Goal: Task Accomplishment & Management: Manage account settings

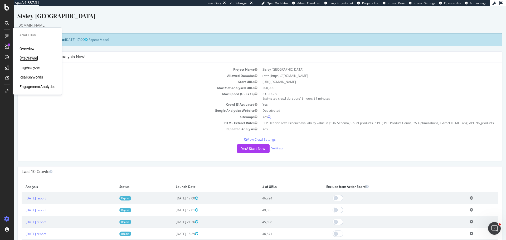
click at [26, 56] on div "SiteCrawler" at bounding box center [28, 58] width 19 height 5
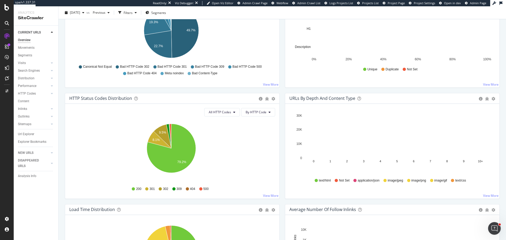
scroll to position [188, 0]
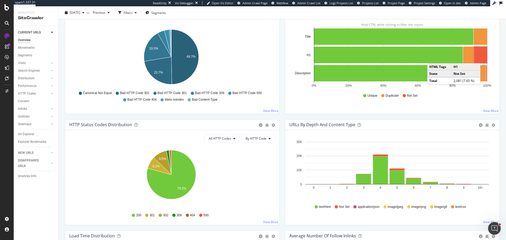
click at [481, 58] on rect "A chart." at bounding box center [480, 55] width 13 height 17
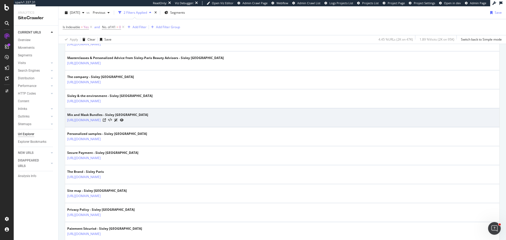
scroll to position [105, 0]
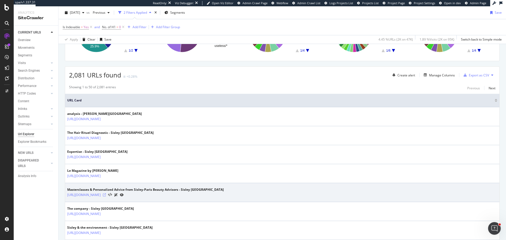
click at [106, 196] on icon at bounding box center [104, 194] width 3 height 3
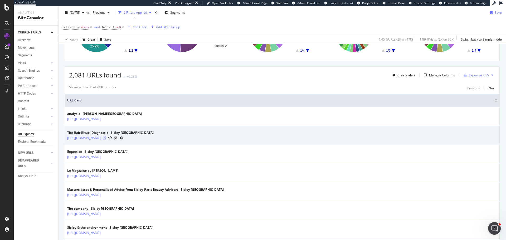
click at [106, 138] on icon at bounding box center [104, 137] width 3 height 3
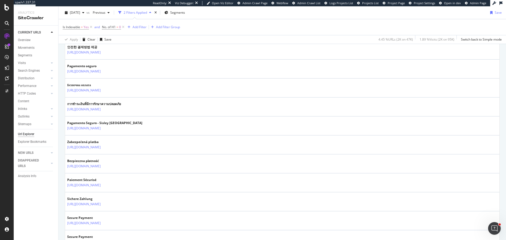
scroll to position [767, 0]
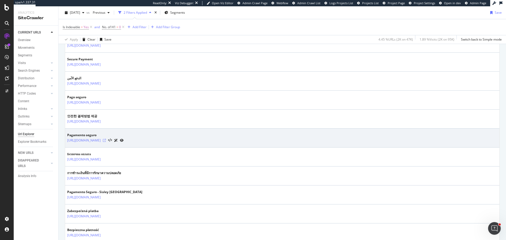
click at [106, 140] on icon at bounding box center [104, 140] width 3 height 3
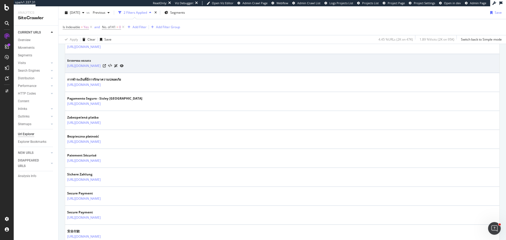
scroll to position [951, 0]
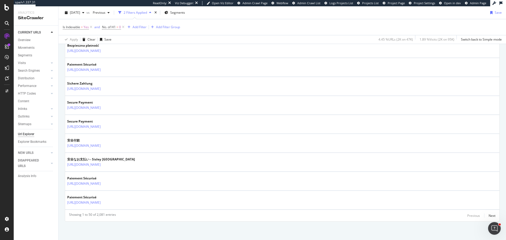
click at [492, 215] on div "Showing 1 to 50 of 2,081 entries Previous Next" at bounding box center [282, 215] width 434 height 6
click at [488, 215] on div "Next" at bounding box center [491, 215] width 7 height 4
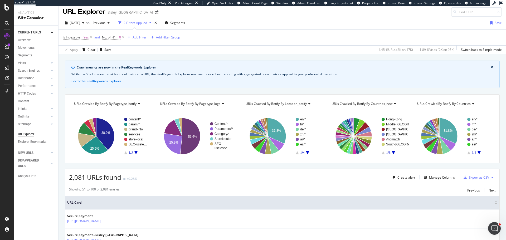
scroll to position [0, 0]
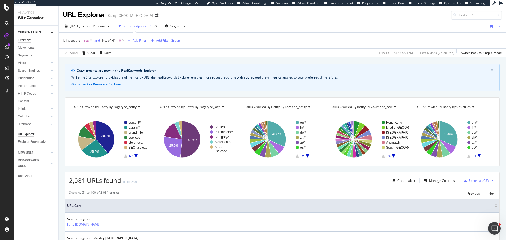
click at [28, 42] on div "Overview" at bounding box center [24, 40] width 13 height 6
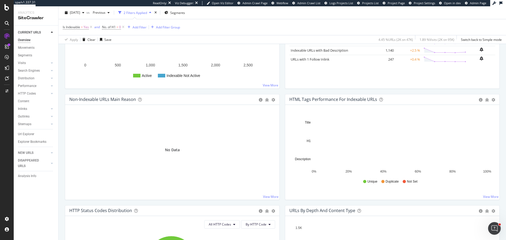
scroll to position [132, 0]
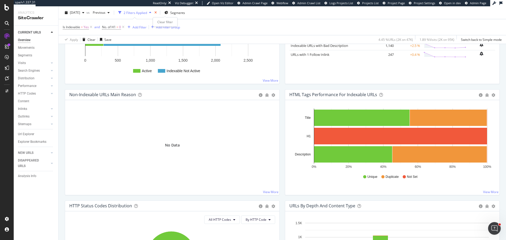
click at [157, 14] on icon "times" at bounding box center [155, 12] width 2 height 3
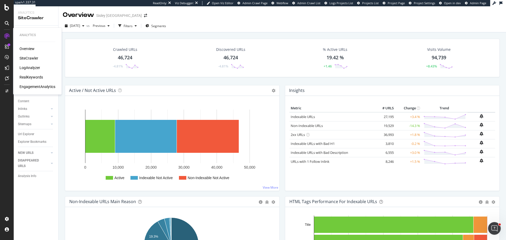
click at [28, 65] on div "LogAnalyzer" at bounding box center [29, 67] width 21 height 5
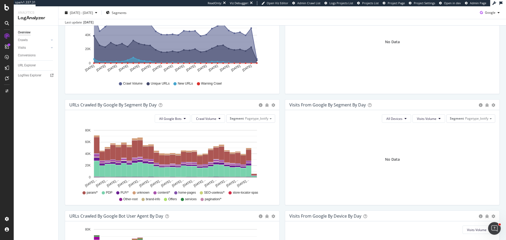
scroll to position [26, 0]
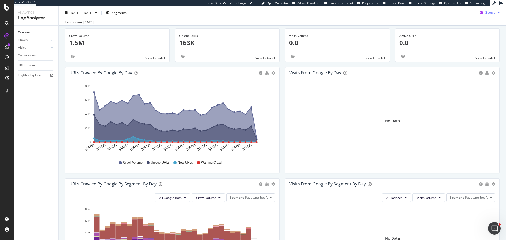
click at [495, 11] on div "button" at bounding box center [498, 12] width 6 height 3
click at [482, 42] on span "OpenAI" at bounding box center [489, 42] width 19 height 5
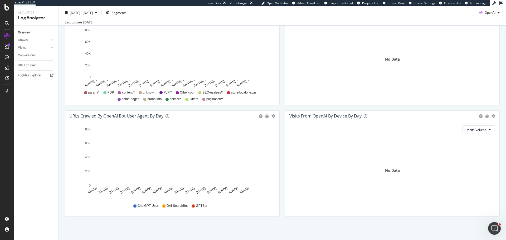
scroll to position [47, 0]
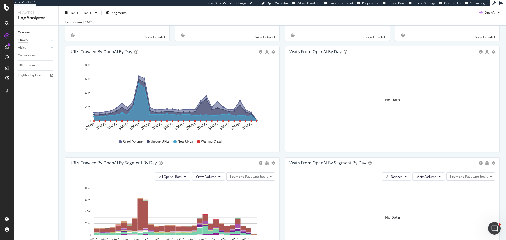
click at [24, 38] on div "Crawls" at bounding box center [23, 40] width 10 height 6
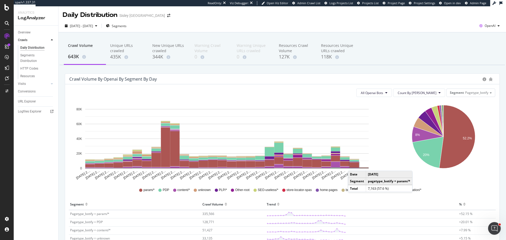
click at [353, 165] on rect "A chart." at bounding box center [353, 164] width 9 height 5
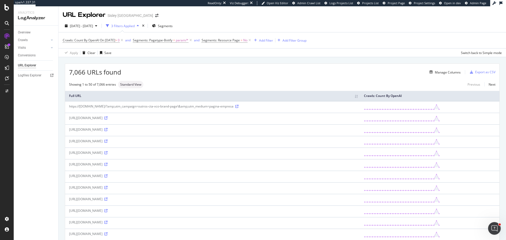
click at [191, 155] on div "https://www.sisley-paris.com/ar-MEA/%D8%A7%D9%84%D8%B3%D9%8A%D8%B1%D9%88%D9%85-…" at bounding box center [212, 152] width 287 height 4
drag, startPoint x: 191, startPoint y: 167, endPoint x: 200, endPoint y: 167, distance: 9.5
click at [200, 155] on div "https://www.sisley-paris.com/ar-MEA/%D8%A7%D9%84%D8%B3%D9%8A%D8%B1%D9%88%D9%85-…" at bounding box center [212, 152] width 287 height 4
copy div "srsltid"
click at [107, 154] on icon at bounding box center [105, 152] width 3 height 3
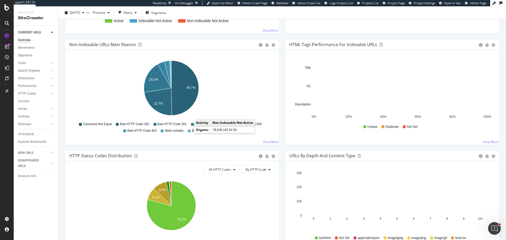
scroll to position [158, 0]
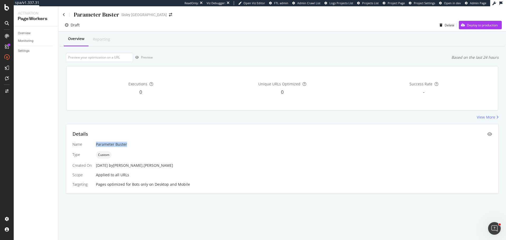
drag, startPoint x: 134, startPoint y: 147, endPoint x: 96, endPoint y: 142, distance: 38.0
click at [96, 142] on div "Name Parameter Buster Type Custom Created On 08 Sep. 2025 by vincent.moreau Sco…" at bounding box center [281, 164] width 419 height 45
copy div "Parameter Buster"
click at [487, 117] on div "View More" at bounding box center [485, 117] width 18 height 5
click at [489, 134] on icon "eye" at bounding box center [489, 134] width 5 height 4
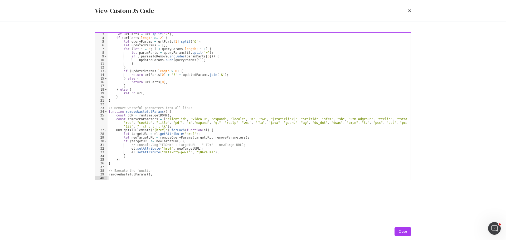
scroll to position [8, 0]
click at [409, 8] on div "times" at bounding box center [409, 10] width 3 height 9
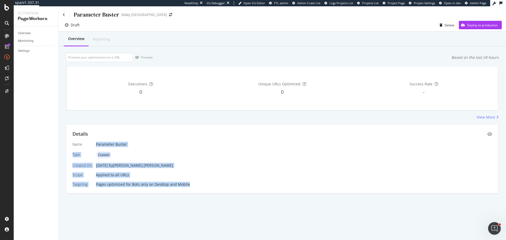
drag, startPoint x: 95, startPoint y: 144, endPoint x: 201, endPoint y: 194, distance: 117.5
click at [201, 194] on div "Overview Reporting Preview Based on the last 24 hours Executions 0 Unique URLs …" at bounding box center [281, 122] width 447 height 180
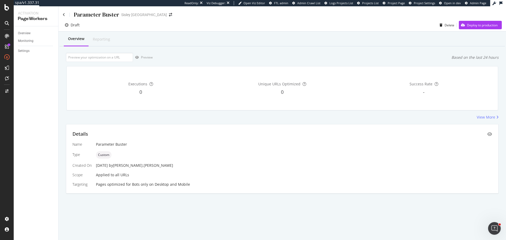
click at [490, 137] on div "Details" at bounding box center [281, 134] width 419 height 7
click at [490, 135] on icon "eye" at bounding box center [489, 134] width 5 height 4
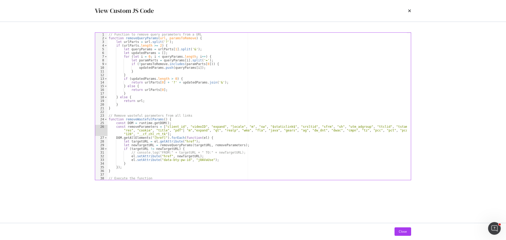
click at [183, 129] on div "// Function to remove query parameters from a URL function removeQueryParams ( …" at bounding box center [256, 110] width 299 height 155
type textarea "const removeParameters = ["client_id", "videoID", "expand", "locale", "m", "sw"…"
click at [182, 129] on div "// Function to remove query parameters from a URL function removeQueryParams ( …" at bounding box center [256, 110] width 299 height 155
click at [408, 11] on icon "times" at bounding box center [409, 11] width 3 height 4
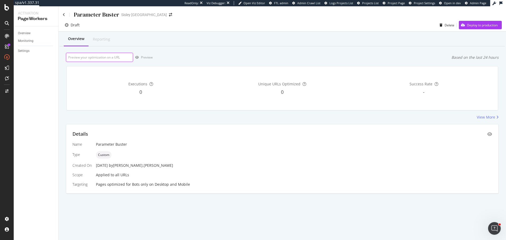
click at [103, 55] on input "url" at bounding box center [99, 57] width 67 height 9
paste input "https://www.sisley-paris.com/en-US/expertise-sisley.html"
type input "https://www.sisley-paris.com/en-US/expertise-sisley.html"
click at [145, 59] on div "Preview" at bounding box center [147, 57] width 12 height 4
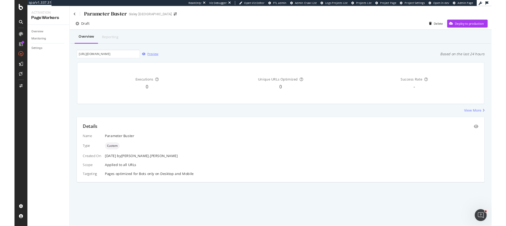
scroll to position [0, 0]
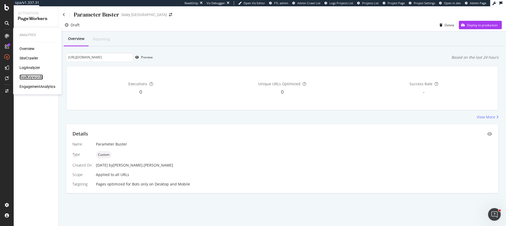
click at [26, 77] on div "RealKeywords" at bounding box center [30, 77] width 23 height 5
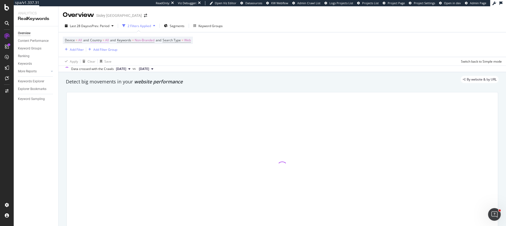
click at [94, 41] on span "Country" at bounding box center [96, 40] width 12 height 4
click at [100, 54] on icon at bounding box center [102, 52] width 4 height 3
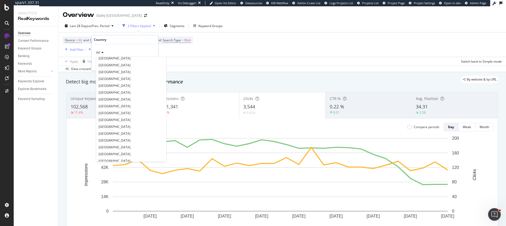
scroll to position [448, 0]
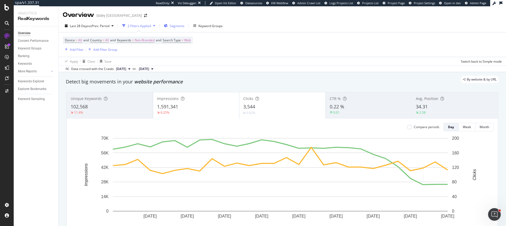
click at [173, 26] on span "Segments" at bounding box center [177, 26] width 15 height 4
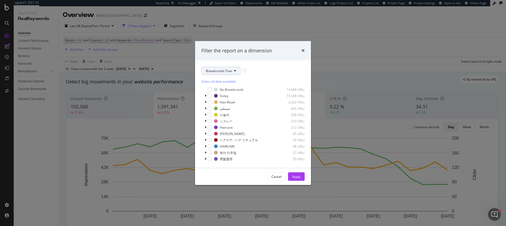
click at [223, 72] on span "Breadcrumb Tree" at bounding box center [219, 71] width 26 height 4
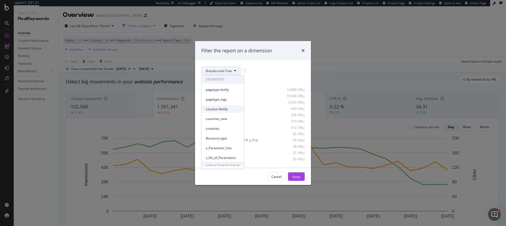
click at [223, 110] on span "Location-Botify" at bounding box center [223, 109] width 34 height 5
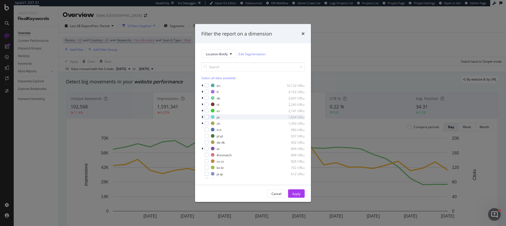
click at [203, 117] on div "modal" at bounding box center [202, 117] width 3 height 5
click at [203, 84] on div "modal" at bounding box center [202, 85] width 3 height 5
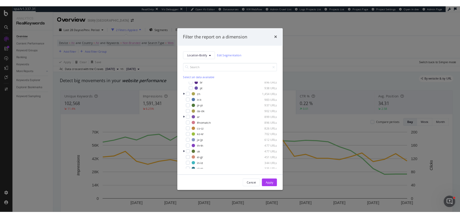
scroll to position [131, 0]
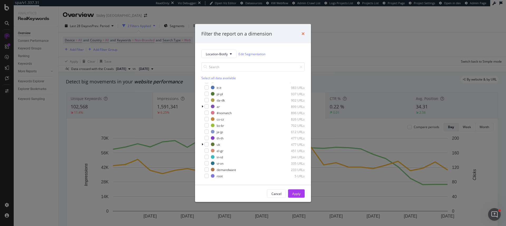
click at [302, 35] on icon "times" at bounding box center [302, 34] width 3 height 4
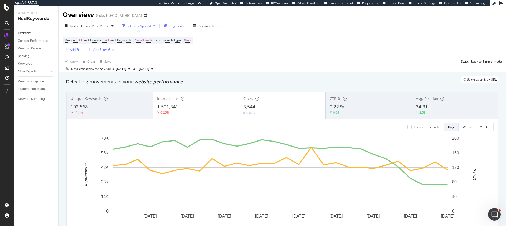
click at [169, 27] on div "Segments" at bounding box center [174, 26] width 21 height 8
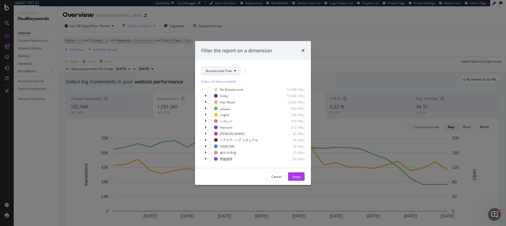
click at [225, 72] on span "Breadcrumb Tree" at bounding box center [219, 71] width 26 height 4
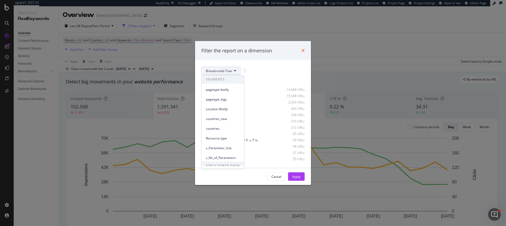
click at [303, 52] on icon "times" at bounding box center [302, 50] width 3 height 4
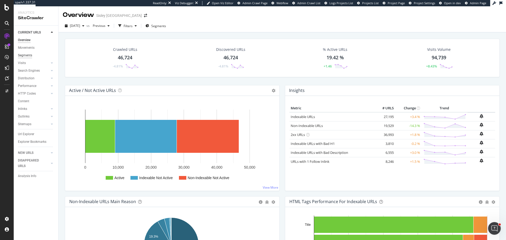
click at [30, 55] on div "Segments" at bounding box center [25, 56] width 14 height 6
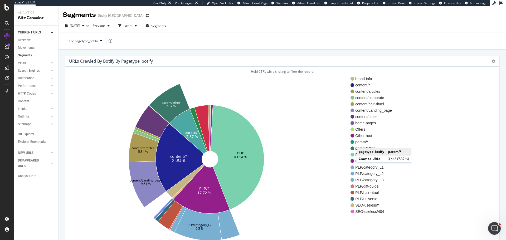
click at [362, 143] on span "param/*" at bounding box center [373, 141] width 37 height 5
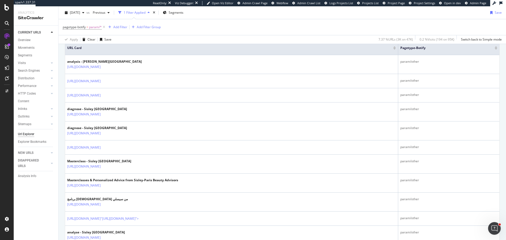
scroll to position [132, 0]
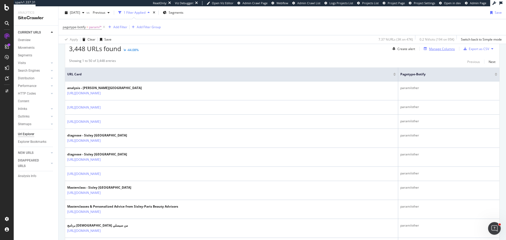
click at [440, 49] on div "Manage Columns" at bounding box center [442, 49] width 26 height 4
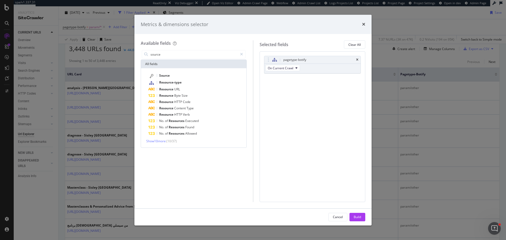
type input "source"
click at [226, 72] on div "Source Resource-type Resource URL Resource Byte Size Resource HTTP Code Resourc…" at bounding box center [193, 107] width 105 height 79
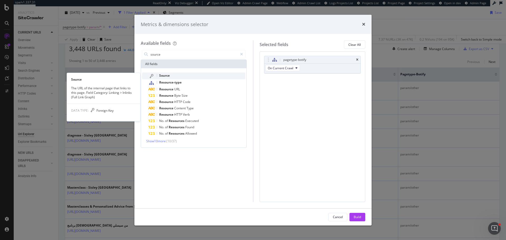
click at [225, 76] on div "Source" at bounding box center [196, 75] width 97 height 7
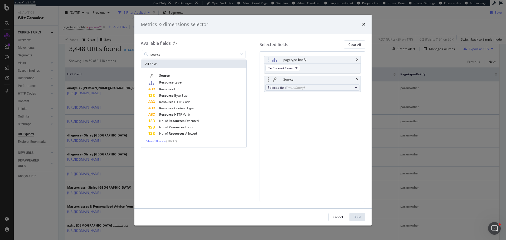
click at [288, 88] on div "(mandatory)" at bounding box center [295, 87] width 18 height 4
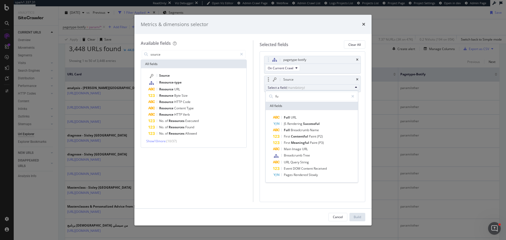
type input "fu"
click at [292, 114] on div "Full URL JS Rendering Successful Full Breadcrumb Name First Contentful Paint (P…" at bounding box center [311, 146] width 92 height 72
click at [293, 116] on span "URL" at bounding box center [293, 117] width 6 height 4
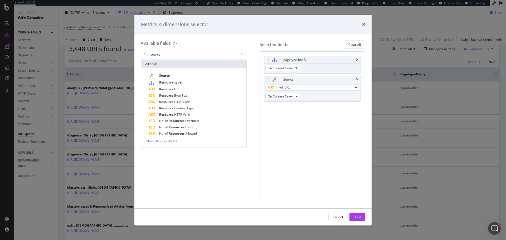
click at [197, 62] on div "All fields" at bounding box center [193, 64] width 105 height 8
click at [196, 56] on input "source" at bounding box center [194, 54] width 88 height 8
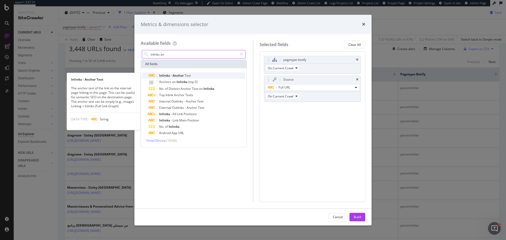
type input "inlinks an"
click at [190, 75] on span "Text" at bounding box center [187, 75] width 6 height 4
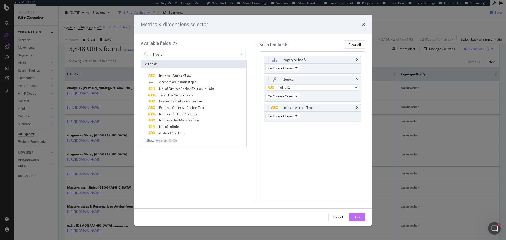
click at [362, 217] on button "Build" at bounding box center [357, 217] width 16 height 8
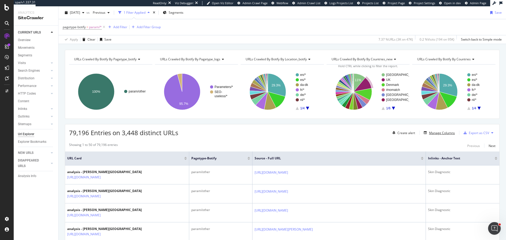
scroll to position [53, 0]
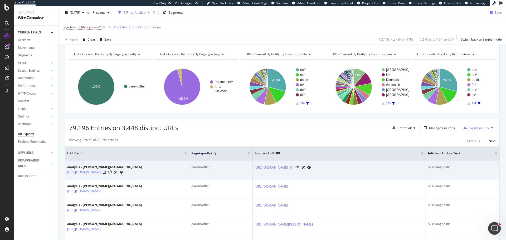
click at [293, 167] on icon at bounding box center [291, 167] width 3 height 3
click at [106, 173] on icon at bounding box center [104, 172] width 3 height 3
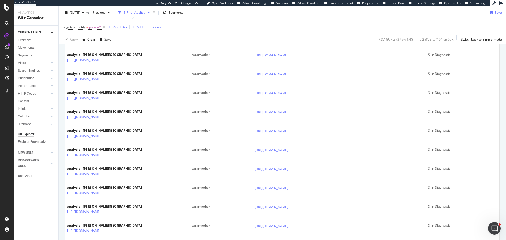
scroll to position [263, 0]
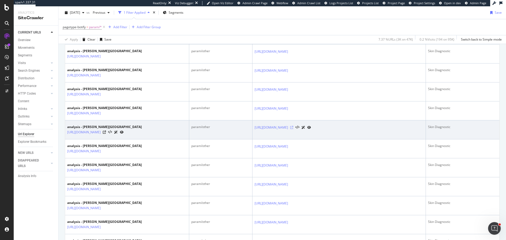
click at [293, 127] on icon at bounding box center [291, 127] width 3 height 3
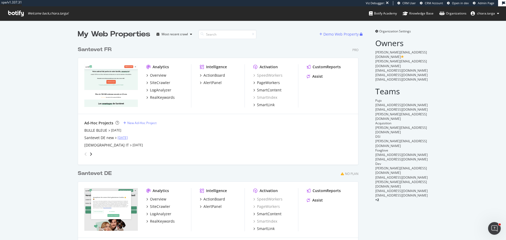
click at [126, 136] on link "[DATE]" at bounding box center [122, 137] width 10 height 4
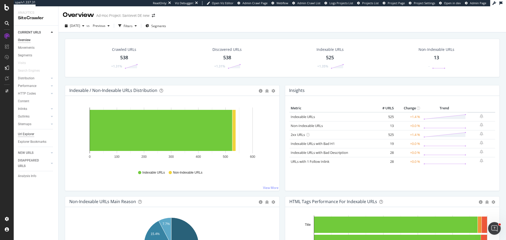
click at [31, 132] on div "Url Explorer" at bounding box center [26, 134] width 16 height 6
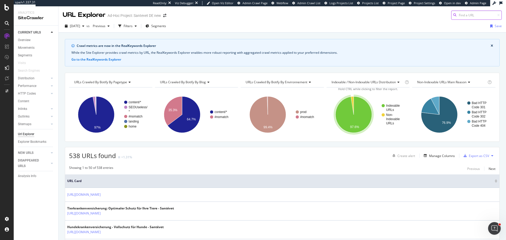
click at [466, 14] on input at bounding box center [476, 15] width 51 height 9
paste input "https://www.santevet.de/artikel/katze-verstopfung,"
drag, startPoint x: 463, startPoint y: 14, endPoint x: 435, endPoint y: 14, distance: 29.0
click at [435, 14] on div "URL Explorer Ad-Hoc Project: Santevet DE new https://www.santevet.de/artikel/ka…" at bounding box center [281, 12] width 447 height 13
click at [445, 15] on div "URL Explorer Ad-Hoc Project: Santevet DE new https://www.santevet.de/artikel/ka…" at bounding box center [281, 12] width 447 height 13
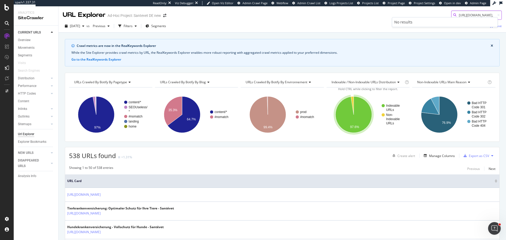
scroll to position [0, 39]
drag, startPoint x: 454, startPoint y: 16, endPoint x: 502, endPoint y: 16, distance: 47.7
click at [502, 16] on div "URL Explorer Ad-Hoc Project: Santevet DE new https://www.santevet.de/artikel/ka…" at bounding box center [281, 123] width 447 height 234
click at [490, 15] on input "https://www.santevet.de/artikel/katze-verstopfung," at bounding box center [476, 15] width 51 height 9
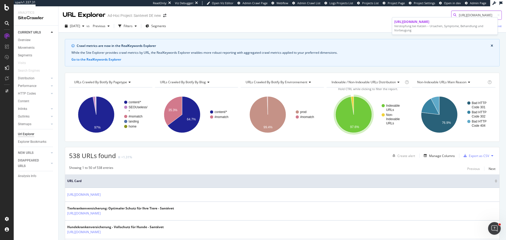
type input "https://www.santevet.de/artikel/katze-verstopfung"
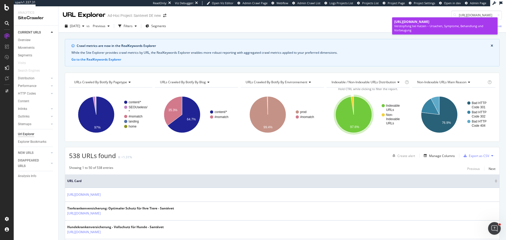
scroll to position [0, 0]
click at [429, 23] on span "https://www.santevet.de/artikel/katze-verstopfung" at bounding box center [411, 21] width 35 height 4
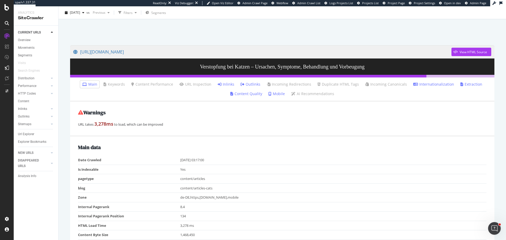
scroll to position [26, 0]
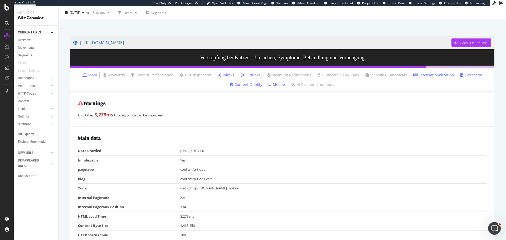
click at [226, 72] on link "Inlinks" at bounding box center [226, 74] width 17 height 5
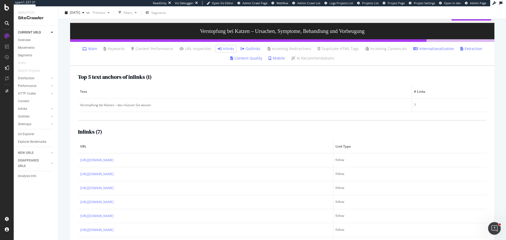
scroll to position [77, 0]
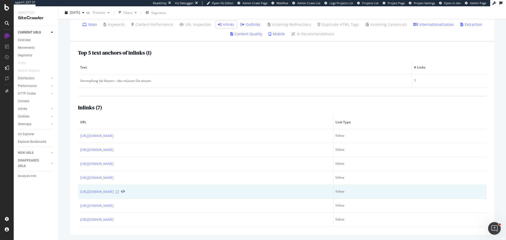
click at [119, 193] on icon at bounding box center [117, 191] width 3 height 3
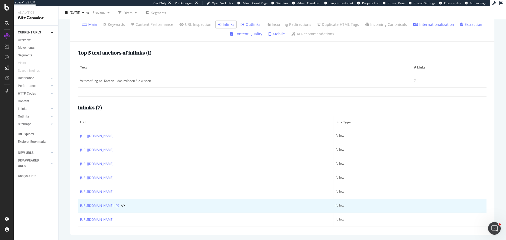
click at [119, 205] on icon at bounding box center [117, 205] width 3 height 3
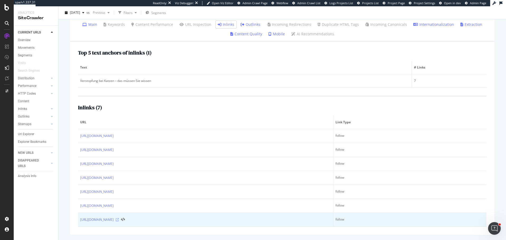
click at [119, 219] on icon at bounding box center [117, 219] width 3 height 3
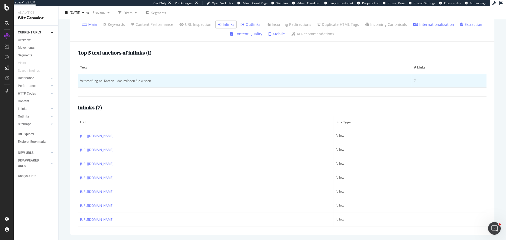
click at [82, 80] on div "Verstopfung bei Katzen – das müssen Sie wissen" at bounding box center [244, 80] width 329 height 5
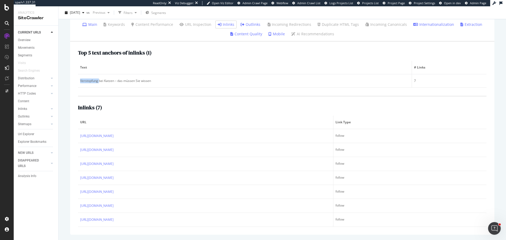
copy div "Verstopfung"
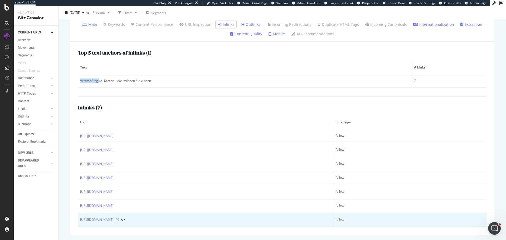
click at [119, 219] on icon at bounding box center [117, 219] width 3 height 3
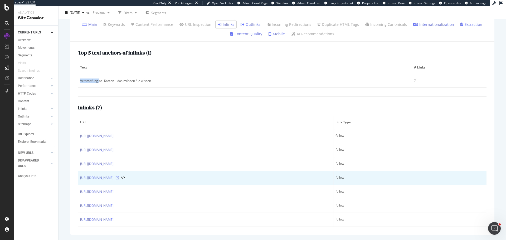
click at [119, 177] on icon at bounding box center [117, 177] width 3 height 3
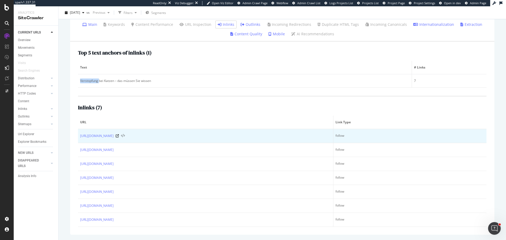
click at [125, 135] on icon at bounding box center [123, 136] width 4 height 4
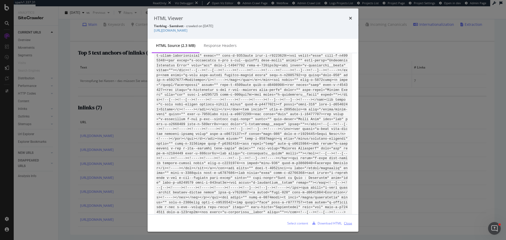
click at [344, 224] on div "Close" at bounding box center [348, 223] width 8 height 4
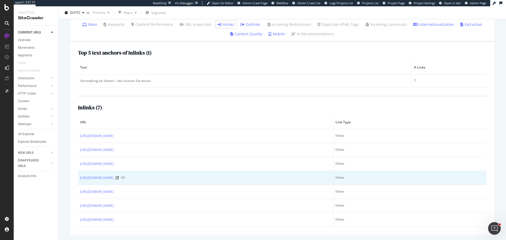
click at [125, 178] on icon at bounding box center [123, 178] width 4 height 4
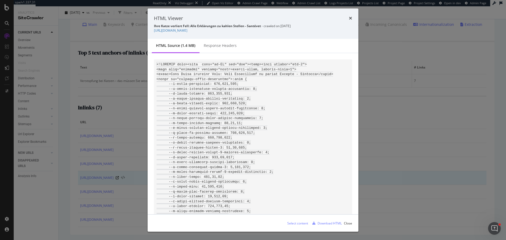
scroll to position [56636, 0]
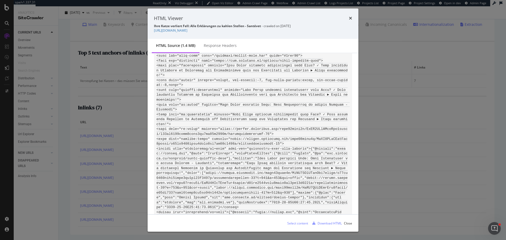
drag, startPoint x: 156, startPoint y: 129, endPoint x: 194, endPoint y: 129, distance: 37.4
copy code "or-pointer sv-link c"
click at [68, 190] on div "HTML Viewer Ihre Katze verliert Fell: Alle Erklärungen zu kahlen Stellen - Sant…" at bounding box center [253, 120] width 506 height 240
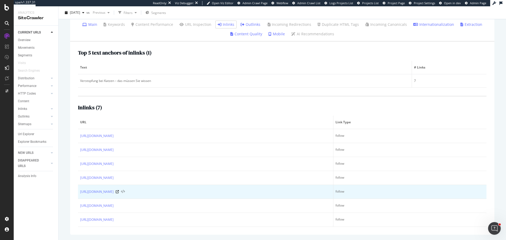
click at [125, 193] on icon at bounding box center [123, 192] width 4 height 4
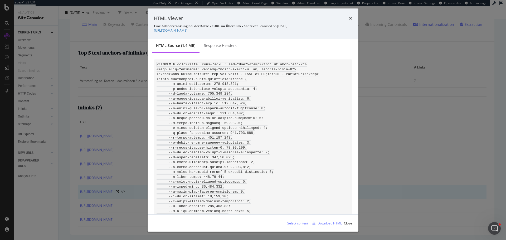
scroll to position [56675, 0]
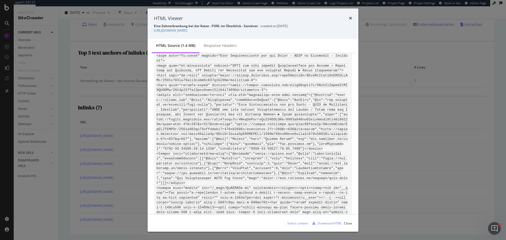
click at [69, 183] on div "HTML Viewer Eine Zahnerkrankung bei der Katze - FORL im Überblick - Santévet - …" at bounding box center [253, 120] width 506 height 240
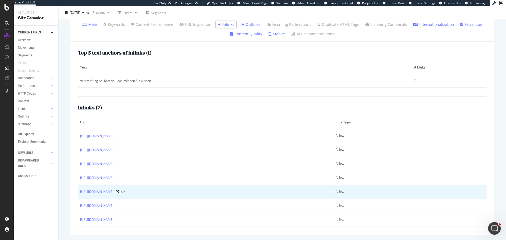
click at [125, 191] on icon at bounding box center [123, 192] width 4 height 4
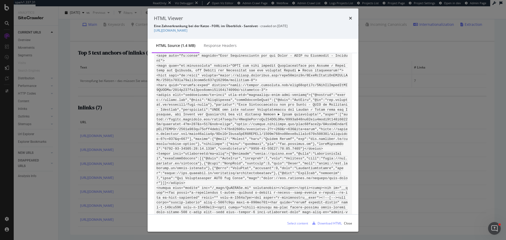
click at [71, 183] on div "HTML Viewer Eine Zahnerkrankung bei der Katze - FORL im Überblick - Santévet - …" at bounding box center [253, 120] width 506 height 240
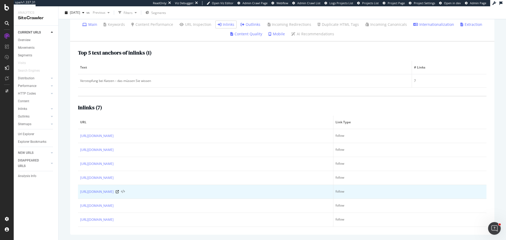
click at [125, 192] on icon at bounding box center [123, 192] width 4 height 4
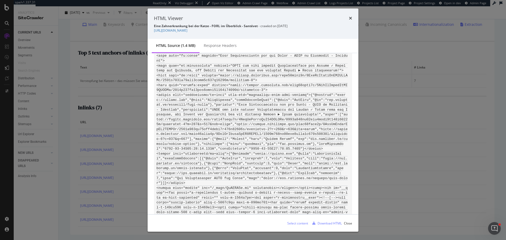
click at [70, 189] on div "HTML Viewer Eine Zahnerkrankung bei der Katze - FORL im Überblick - Santévet - …" at bounding box center [253, 120] width 506 height 240
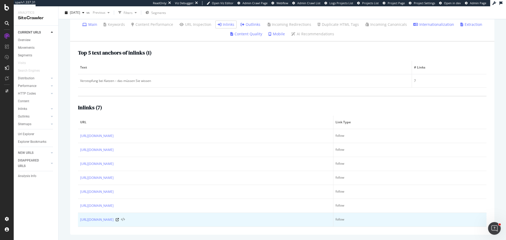
click at [125, 221] on icon at bounding box center [123, 220] width 4 height 4
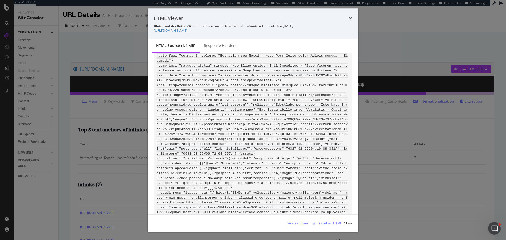
click at [68, 193] on div "HTML Viewer Blutarmut der Katze - Wenn Ihre Katze unter Anämie leidet - Santéve…" at bounding box center [253, 120] width 506 height 240
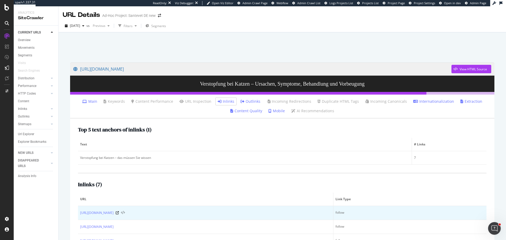
click at [125, 213] on icon at bounding box center [123, 213] width 4 height 4
click at [119, 214] on icon at bounding box center [117, 212] width 3 height 3
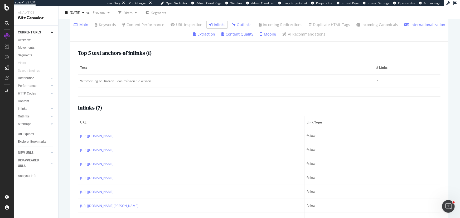
scroll to position [98, 0]
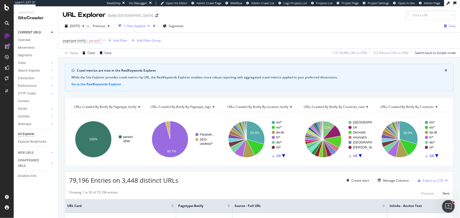
scroll to position [263, 0]
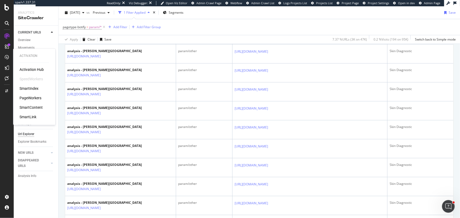
click at [31, 97] on div "PageWorkers" at bounding box center [30, 98] width 22 height 5
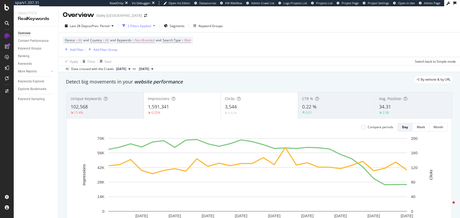
click at [366, 105] on div "0.22 %" at bounding box center [336, 106] width 69 height 7
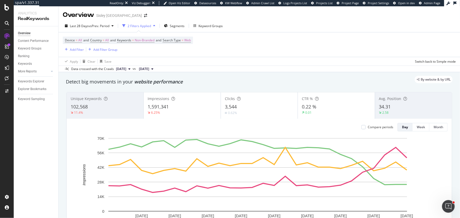
click at [389, 113] on div "2.58" at bounding box center [413, 112] width 69 height 5
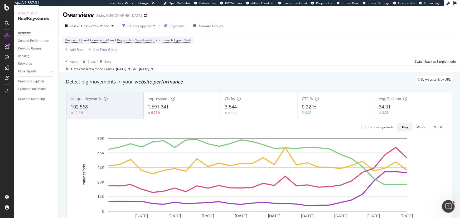
click at [176, 23] on div "Segments" at bounding box center [174, 26] width 21 height 8
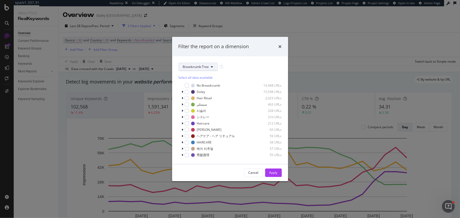
click at [198, 67] on span "Breadcrumb Tree" at bounding box center [196, 67] width 26 height 4
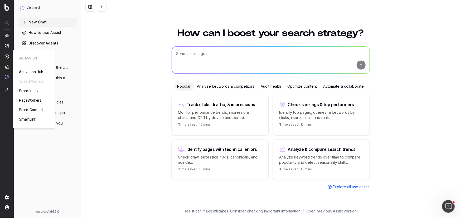
click at [26, 100] on span "PageWorkers" at bounding box center [30, 100] width 22 height 4
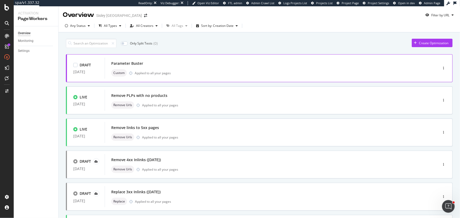
click at [195, 74] on div "Custom Applied to all your pages" at bounding box center [263, 72] width 304 height 7
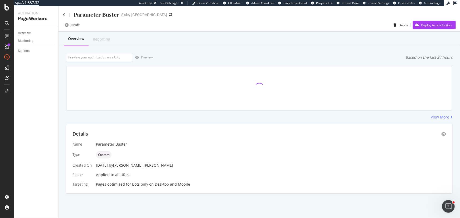
click at [130, 165] on div "by [PERSON_NAME].[PERSON_NAME]" at bounding box center [141, 165] width 64 height 5
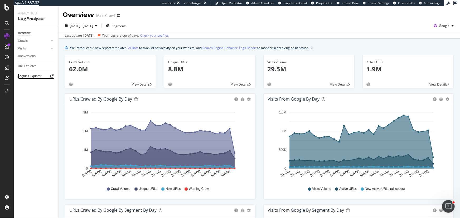
click at [52, 77] on icon at bounding box center [51, 76] width 3 height 3
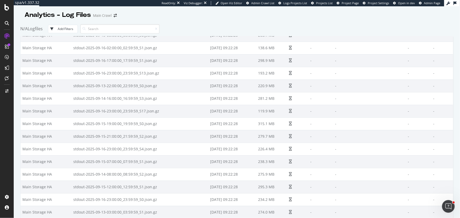
scroll to position [479, 0]
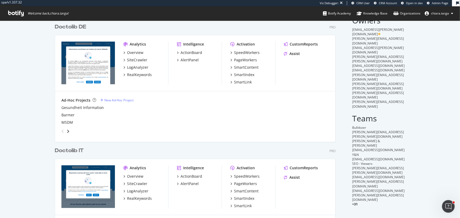
scroll to position [24, 0]
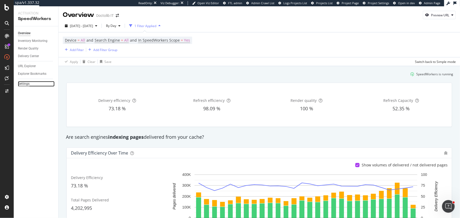
click at [27, 82] on div "Settings" at bounding box center [24, 84] width 12 height 6
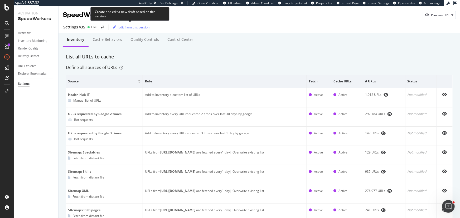
click at [120, 26] on div "Edit from this version" at bounding box center [133, 27] width 31 height 4
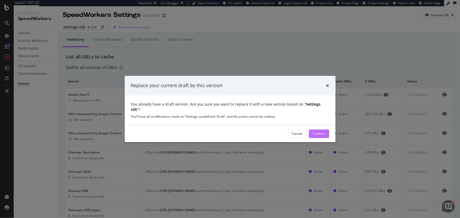
click at [314, 132] on div "Confirm" at bounding box center [319, 133] width 12 height 4
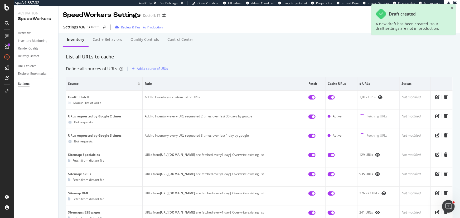
click at [155, 68] on div "Add a source of URLs" at bounding box center [152, 68] width 31 height 4
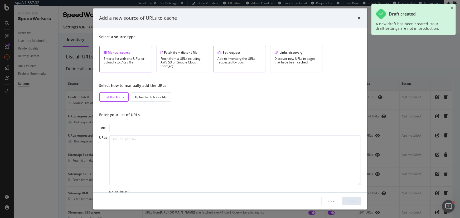
click at [226, 68] on div "Bot request Add to Inventory the URLs requested by bots" at bounding box center [239, 59] width 53 height 27
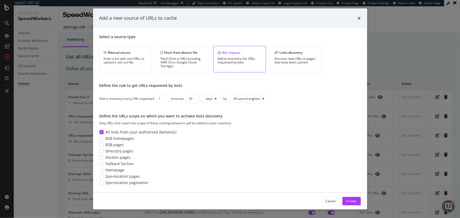
click at [179, 107] on div "Select a source type Manual source Enter a list with one URLs or upload a .txt/…" at bounding box center [229, 110] width 261 height 152
click at [253, 101] on span "All search engines" at bounding box center [246, 98] width 27 height 4
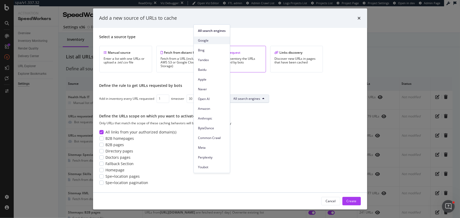
click at [217, 41] on span "Google" at bounding box center [212, 40] width 28 height 5
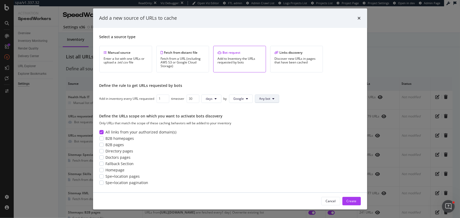
click at [269, 96] on button "Any bot" at bounding box center [267, 99] width 24 height 8
click at [274, 110] on span "Any bot" at bounding box center [269, 109] width 18 height 5
click at [99, 181] on div "modal" at bounding box center [101, 183] width 4 height 4
click at [358, 202] on button "Create" at bounding box center [351, 201] width 18 height 8
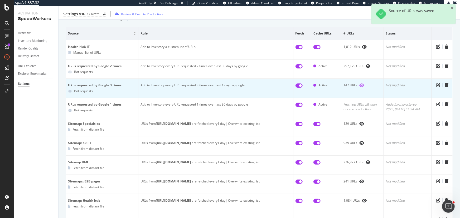
scroll to position [48, 0]
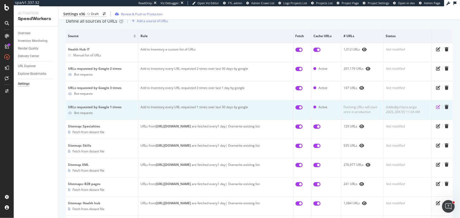
click at [436, 106] on icon "pen-to-square" at bounding box center [438, 107] width 4 height 4
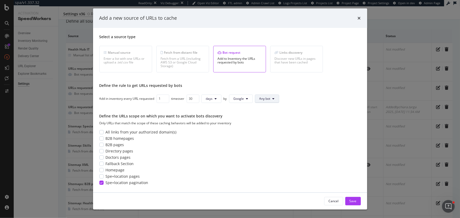
click at [266, 99] on span "Any bot" at bounding box center [264, 98] width 11 height 4
click at [316, 125] on div "Only URLs that match the scope of these caching behaviors will be added to your…" at bounding box center [229, 123] width 261 height 4
click at [359, 17] on icon "times" at bounding box center [358, 18] width 3 height 4
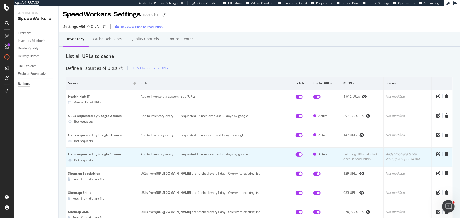
scroll to position [0, 0]
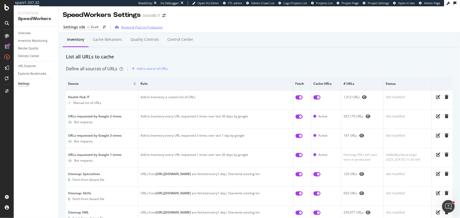
click at [121, 26] on div "Review & Push to Production" at bounding box center [142, 27] width 42 height 4
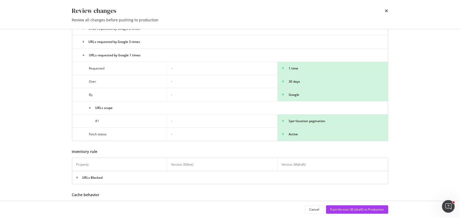
scroll to position [170, 0]
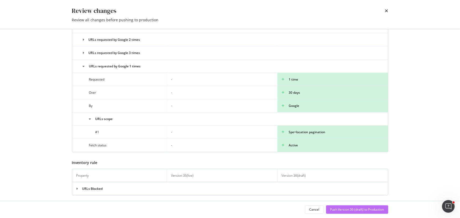
click at [351, 208] on div "Push Version 36 (draft) to Production" at bounding box center [357, 209] width 54 height 4
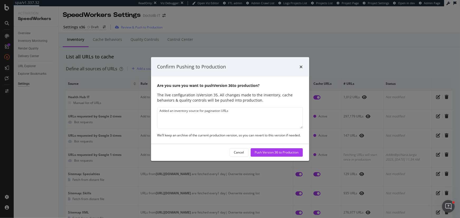
drag, startPoint x: 205, startPoint y: 111, endPoint x: 231, endPoint y: 111, distance: 25.8
click at [231, 111] on textarea "Added an inventory source for pagination URLs" at bounding box center [229, 118] width 145 height 22
click at [165, 121] on textarea "Added an inventory source for URLs requested 1 time by Google over the past 30 …" at bounding box center [229, 118] width 145 height 22
click at [169, 121] on textarea "Added an inventory source for URLs requested 1 time by Google over the past 30 …" at bounding box center [229, 118] width 145 height 22
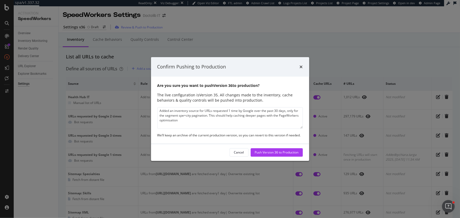
click at [184, 121] on textarea "Added an inventory source for URLs requested 1 time by Google over the past 30 …" at bounding box center [229, 118] width 145 height 22
click at [237, 117] on textarea "Added an inventory source for URLs requested 1 time by Google over the past 30 …" at bounding box center [229, 118] width 145 height 22
click at [280, 116] on textarea "Added an inventory source for URLs requested 1 time by Google over the past 30 …" at bounding box center [229, 118] width 145 height 22
click at [201, 119] on textarea "Added an inventory source for URLs requested 1 time by Google over the past 30 …" at bounding box center [229, 118] width 145 height 22
click at [266, 117] on textarea "Added an inventory source for URLs requested 1 time by Google over the past 30 …" at bounding box center [229, 118] width 145 height 22
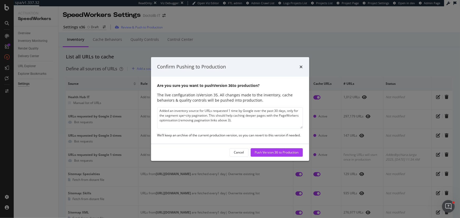
click at [247, 117] on textarea "Added an inventory source for URLs requested 1 time by Google over the past 30 …" at bounding box center [229, 118] width 145 height 22
click at [268, 116] on textarea "Added an inventory source for URLs requested 1 time by Google over the past 30 …" at bounding box center [229, 118] width 145 height 22
type textarea "Added an inventory source for URLs requested 1 time by Google over the past 30 …"
click at [279, 153] on div "Push Version 36 to Production" at bounding box center [277, 152] width 44 height 4
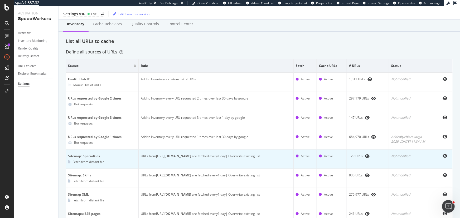
scroll to position [24, 0]
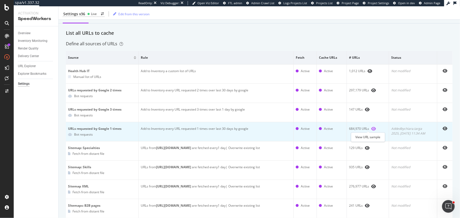
click at [371, 128] on icon "eye" at bounding box center [373, 129] width 5 height 4
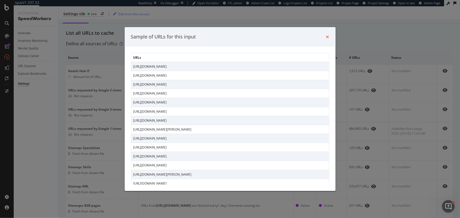
click at [326, 36] on icon "times" at bounding box center [327, 37] width 3 height 4
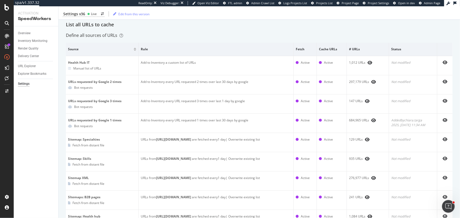
scroll to position [0, 0]
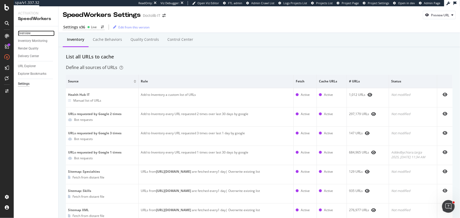
click at [28, 32] on div "Overview" at bounding box center [24, 34] width 13 height 6
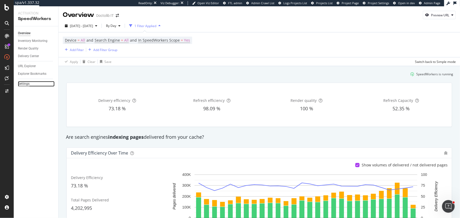
click at [23, 85] on div "Settings" at bounding box center [24, 84] width 12 height 6
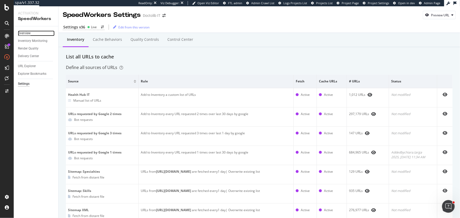
click at [27, 33] on div "Overview" at bounding box center [24, 34] width 13 height 6
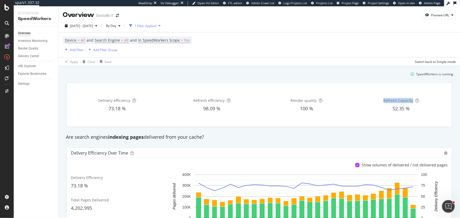
drag, startPoint x: 381, startPoint y: 100, endPoint x: 409, endPoint y: 100, distance: 27.7
click at [409, 100] on span "Refresh Capacity" at bounding box center [398, 100] width 30 height 5
copy span "Refresh Capacity"
click at [33, 58] on div "Delivery Center" at bounding box center [28, 56] width 21 height 6
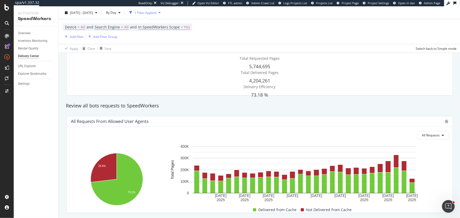
scroll to position [24, 0]
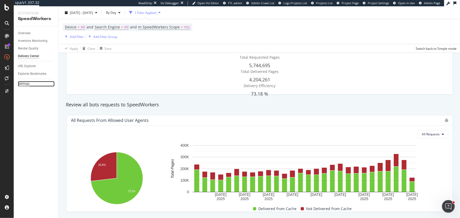
click at [26, 84] on div "Settings" at bounding box center [24, 84] width 12 height 6
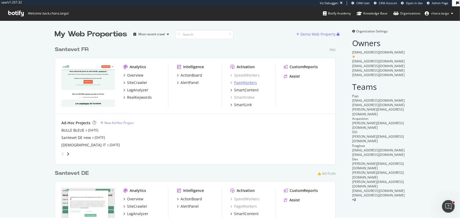
click at [240, 83] on div "PageWorkers" at bounding box center [245, 82] width 23 height 5
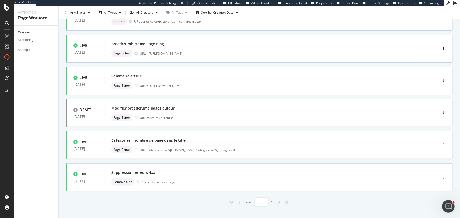
scroll to position [187, 0]
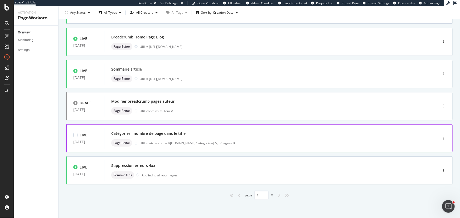
click at [193, 143] on div "URL matches https://[DOMAIN_NAME]/categories/[^/]+?page=\d+" at bounding box center [278, 143] width 276 height 4
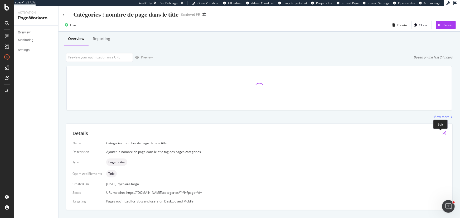
click at [442, 134] on icon "pen-to-square" at bounding box center [443, 133] width 4 height 4
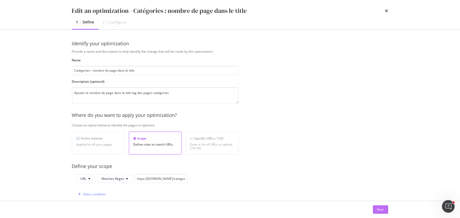
click at [380, 210] on div "Next" at bounding box center [380, 209] width 7 height 4
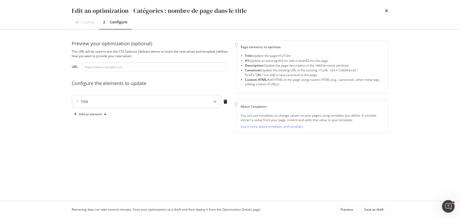
click at [213, 102] on icon "modal" at bounding box center [214, 101] width 3 height 3
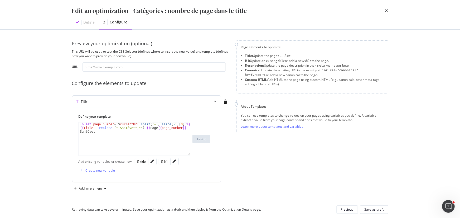
type textarea "{% set page_number = $currentUrl.split('=').slice(-1)[0] %}"
drag, startPoint x: 184, startPoint y: 124, endPoint x: 79, endPoint y: 125, distance: 104.3
click at [79, 125] on div "{% set page_number = $ currentUrl . split ( '=' ) . slice ( - 1 ) [ 0 ] %} {{ t…" at bounding box center [134, 144] width 111 height 44
click at [385, 11] on icon "times" at bounding box center [386, 11] width 3 height 4
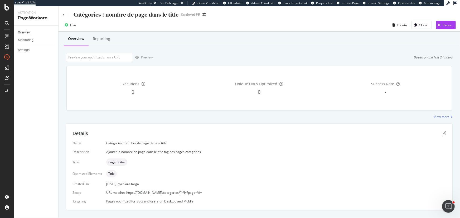
click at [30, 30] on div "Overview" at bounding box center [24, 33] width 13 height 6
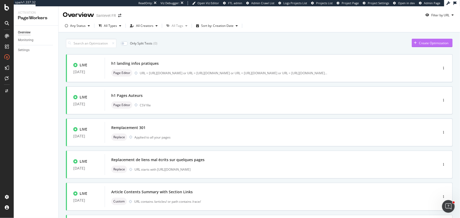
click at [433, 44] on div "Create Optimization" at bounding box center [432, 43] width 29 height 4
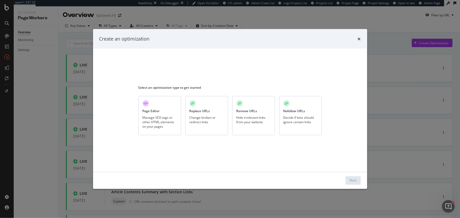
click at [146, 115] on div "Manage SEO tags or other HTML elements on your pages" at bounding box center [159, 121] width 34 height 13
click at [348, 179] on button "Next" at bounding box center [352, 180] width 15 height 8
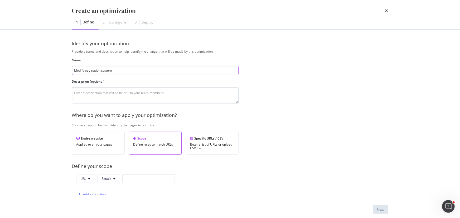
type input "Modify pagination system"
click at [152, 95] on textarea "modal" at bounding box center [155, 95] width 166 height 16
type textarea "Modify the numeric pagination links"
click at [94, 176] on button "URL" at bounding box center [85, 179] width 19 height 8
click at [88, 156] on span "Path" at bounding box center [90, 158] width 18 height 5
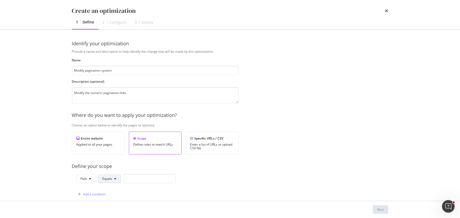
click at [115, 176] on button "Equals" at bounding box center [109, 179] width 23 height 8
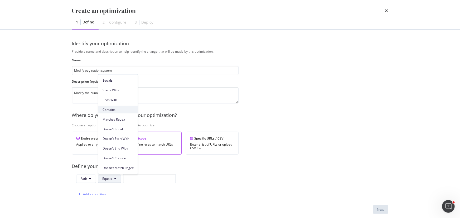
click at [121, 109] on span "Contains" at bounding box center [117, 109] width 31 height 5
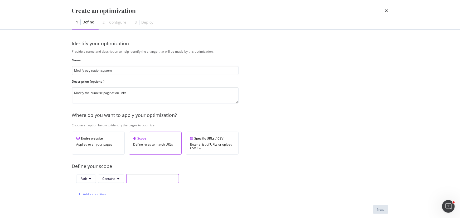
click at [158, 176] on input "modal" at bounding box center [152, 178] width 53 height 9
type input "/categories/"
click at [91, 192] on div "Add a condition" at bounding box center [94, 194] width 23 height 4
click at [91, 192] on span "URL" at bounding box center [91, 194] width 6 height 4
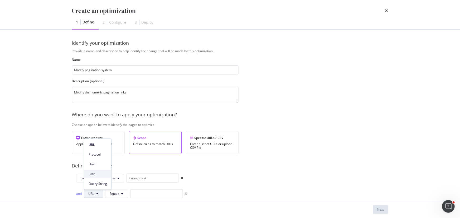
click at [95, 173] on span "Path" at bounding box center [97, 173] width 18 height 5
click at [114, 196] on button "Equals" at bounding box center [117, 194] width 23 height 8
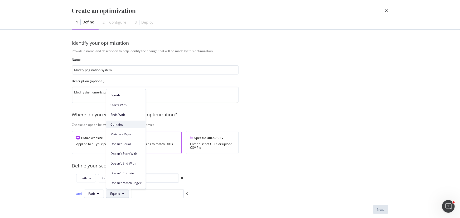
click at [121, 122] on span "Contains" at bounding box center [125, 124] width 31 height 5
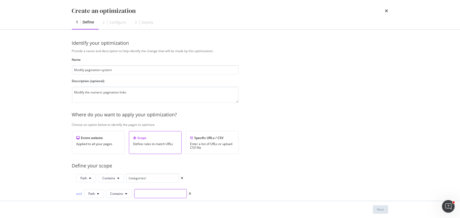
click at [140, 190] on input "modal" at bounding box center [160, 193] width 53 height 9
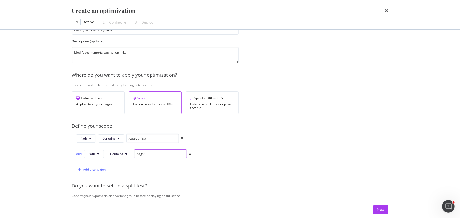
scroll to position [48, 0]
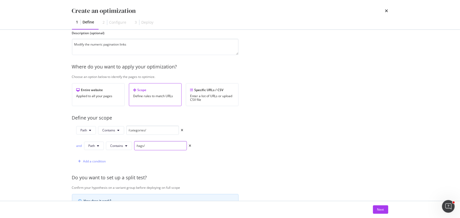
type input "/tags/"
click at [79, 147] on div "and" at bounding box center [79, 146] width 6 height 4
click at [384, 211] on button "Next" at bounding box center [380, 209] width 15 height 8
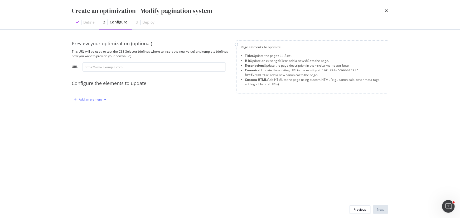
click at [106, 101] on div "Add an element" at bounding box center [90, 100] width 37 height 8
click at [105, 146] on div "Custom HTML" at bounding box center [96, 144] width 21 height 4
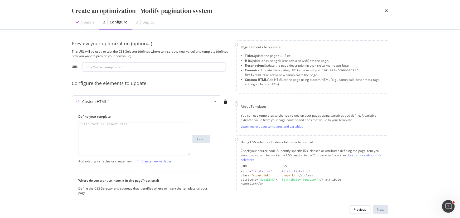
click at [131, 125] on div "modal" at bounding box center [134, 142] width 111 height 41
paste textarea "{% set page_number = $currentUrl.split('=').slice(-1)[0] %}"
type textarea "{% set page_number = $currentUrl.split('=').slice(-1)[0] %}"
click at [149, 68] on input "modal" at bounding box center [153, 66] width 143 height 9
paste input "https://www.santevet.com/tags/chien-malade?page=5"
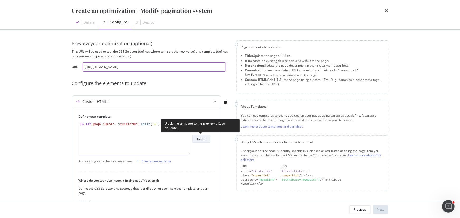
type input "https://www.santevet.com/tags/chien-malade?page=5"
click at [204, 135] on div "Test it" at bounding box center [201, 138] width 9 height 7
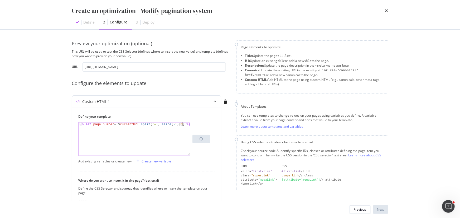
click at [187, 125] on div "{% set page_number = $ currentUrl . split ( '=' ) . slice ( - 1 ) [ 0 ] %}" at bounding box center [134, 142] width 111 height 41
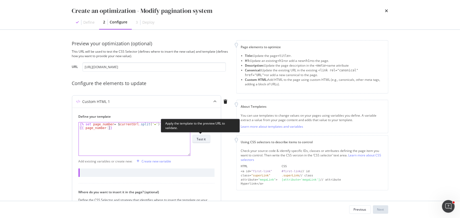
type textarea "{{ page_number }}"
click at [206, 140] on button "Test it" at bounding box center [201, 139] width 18 height 8
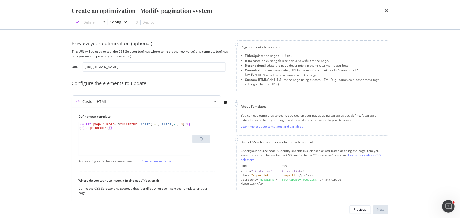
scroll to position [24, 0]
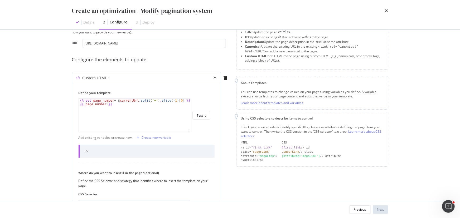
click at [117, 103] on div "{% set page_number = $ currentUrl . split ( '=' ) . slice ( - 1 ) [ 0 ] %} {{ p…" at bounding box center [134, 119] width 111 height 41
click at [162, 43] on input "https://www.santevet.com/tags/chien-malade?page=5" at bounding box center [153, 43] width 143 height 9
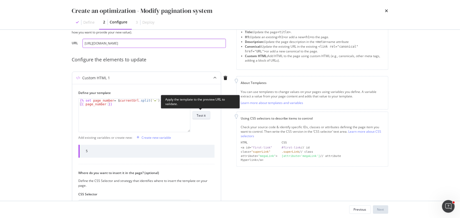
type input "https://www.santevet.com/tags/chien-malade?page=10"
click at [204, 114] on div "Test it" at bounding box center [201, 115] width 9 height 4
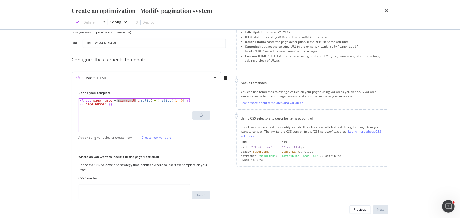
drag, startPoint x: 116, startPoint y: 101, endPoint x: 135, endPoint y: 102, distance: 19.8
click at [135, 102] on div "{% set page_number = $ currentUrl . split ( '=' ) . slice ( - 1 ) [ 0 ] %} {{ p…" at bounding box center [134, 119] width 111 height 41
click at [132, 118] on div "{% set page_number = $ currentUrl . split ( '=' ) . slice ( - 1 ) [ 0 ] %} {{ p…" at bounding box center [134, 119] width 111 height 41
type textarea "{{ page_number }}"
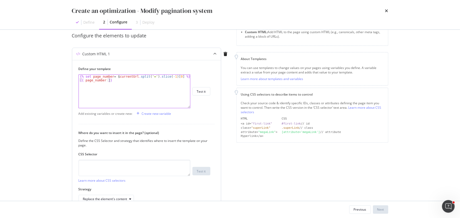
scroll to position [0, 0]
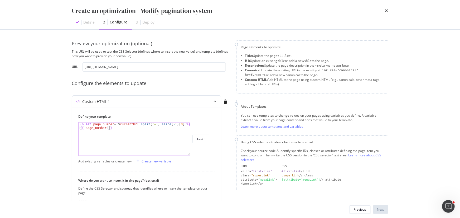
click at [151, 137] on div "{% set page_number = $ currentUrl . split ( '=' ) . slice ( - 1 ) [ 0 ] %} {{ p…" at bounding box center [134, 142] width 111 height 41
click at [130, 130] on div "{% set page_number = $ currentUrl . split ( '=' ) . slice ( - 1 ) [ 0 ] %} {{ p…" at bounding box center [134, 142] width 111 height 41
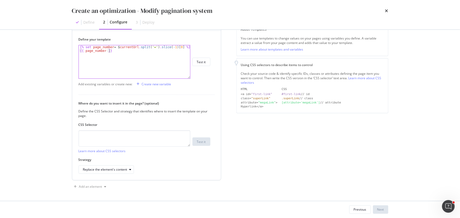
scroll to position [29, 0]
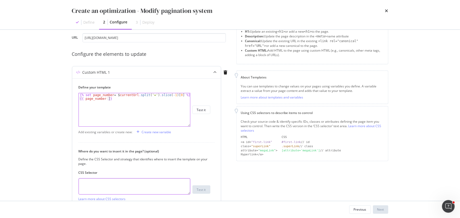
click at [143, 188] on textarea "modal" at bounding box center [134, 186] width 112 height 16
paste textarea "#article-list-start > div:nth-child(1) > div.article-list-wrapper > nav > ul > …"
drag, startPoint x: 99, startPoint y: 190, endPoint x: 77, endPoint y: 183, distance: 23.2
click at [77, 183] on div "Define your template {{ page_number }} {% set page_number = $ currentUrl . spli…" at bounding box center [146, 153] width 149 height 150
type textarea ")"
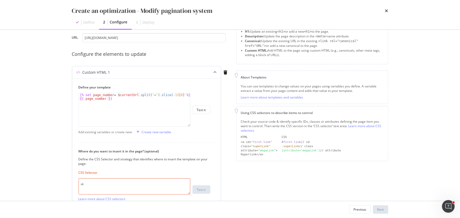
paste textarea "v-pagination__list"
paste textarea "v-pagination__item"
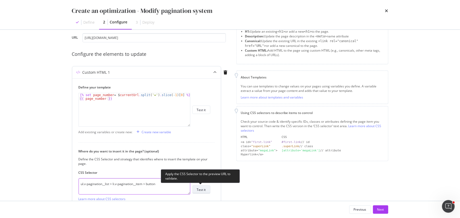
type textarea "ul.v-pagination__list > li.v-pagination__item > button"
click at [201, 192] on div "Test it" at bounding box center [201, 189] width 9 height 7
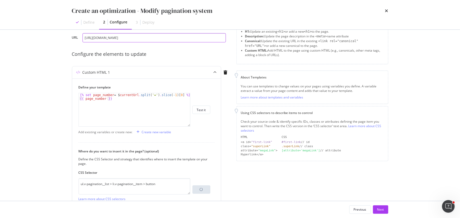
drag, startPoint x: 179, startPoint y: 38, endPoint x: 37, endPoint y: 37, distance: 142.7
click at [37, 37] on div "Create an optimization - Modify pagination system Define 2 Configure 3 Deploy P…" at bounding box center [230, 109] width 460 height 218
paste input "categories/actualite-1?page=5"
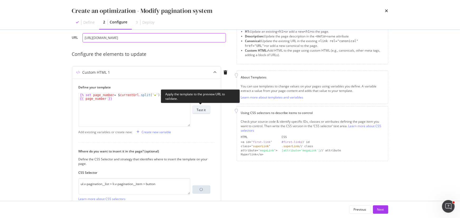
type input "https://www.santevet.com/categories/actualite-1?page=5"
click at [202, 106] on div "Test it" at bounding box center [201, 109] width 9 height 7
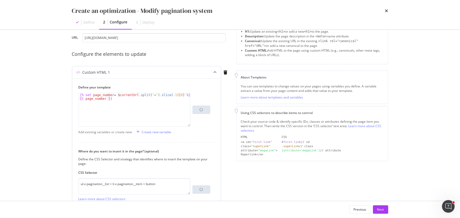
scroll to position [53, 0]
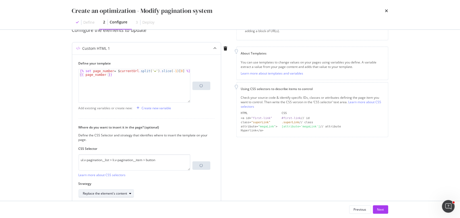
click at [116, 193] on div "Replace the element's content" at bounding box center [105, 193] width 44 height 3
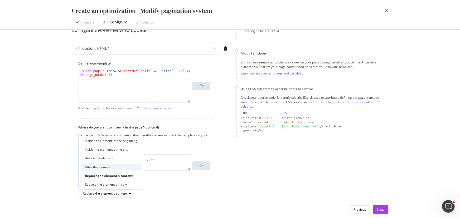
click at [118, 167] on div "After the element" at bounding box center [111, 167] width 61 height 7
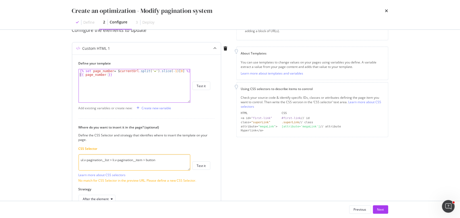
click at [79, 75] on div "{% set page_number = $ currentUrl . split ( '=' ) . slice ( - 1 ) [ 0 ] %} {{ p…" at bounding box center [134, 89] width 111 height 41
type textarea "{{ page_number }}"
paste textarea "Cursor at row 3"
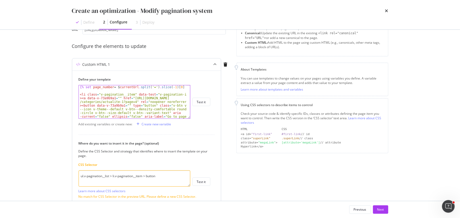
scroll to position [29, 0]
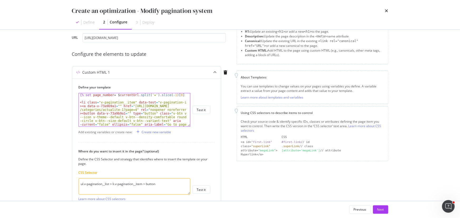
click at [96, 98] on div "{% set page_number = $ currentUrl . split ( '=' ) . slice ( - 1 ) [ 0 ] %} < li…" at bounding box center [133, 131] width 108 height 77
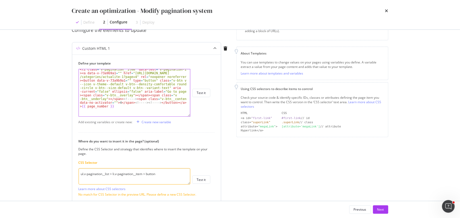
scroll to position [13, 0]
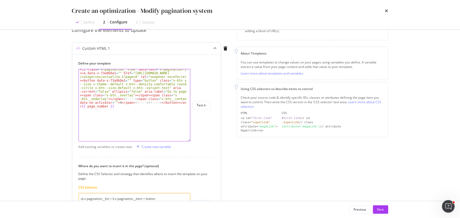
drag, startPoint x: 189, startPoint y: 102, endPoint x: 194, endPoint y: 152, distance: 50.5
click at [194, 141] on div "< li class = "v-pagination__item" data-test = "v-pagination-item" > < a data-v-…" at bounding box center [144, 105] width 132 height 72
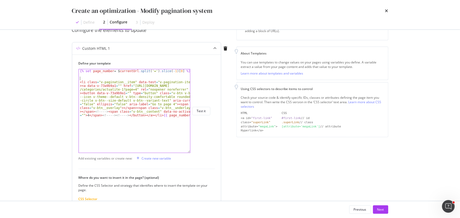
scroll to position [0, 0]
drag, startPoint x: 130, startPoint y: 85, endPoint x: 131, endPoint y: 88, distance: 3.4
click at [131, 88] on div "{% set page_number = $ currentUrl . split ( '=' ) . slice ( - 1 ) [ 0 ] %} < li…" at bounding box center [134, 133] width 111 height 128
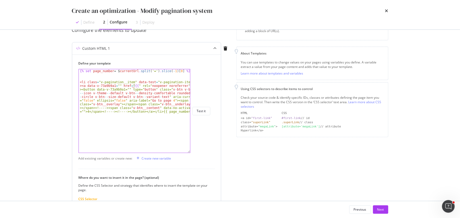
scroll to position [0, 13]
click at [133, 86] on div "{% set page_number = $ currentUrl . split ( '=' ) . slice ( - 1 ) [ 0 ] %} < li…" at bounding box center [134, 129] width 111 height 120
click at [166, 99] on div "{% set page_number = $ currentUrl . split ( '=' ) . slice ( - 1 ) [ 0 ] %} < li…" at bounding box center [134, 129] width 111 height 120
click at [129, 84] on div "{% set page_number = $ currentUrl . split ( '=' ) . slice ( - 1 ) [ 0 ] %} < li…" at bounding box center [134, 129] width 111 height 120
click at [130, 85] on div "{% set page_number = $ currentUrl . split ( '=' ) . slice ( - 1 ) [ 0 ] %} < li…" at bounding box center [134, 110] width 111 height 83
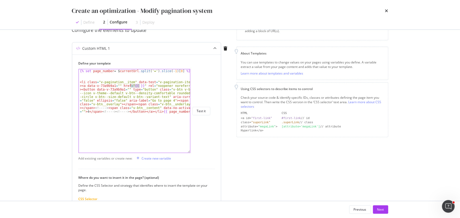
drag, startPoint x: 130, startPoint y: 85, endPoint x: 139, endPoint y: 86, distance: 9.1
click at [139, 86] on div "{% set page_number = $ currentUrl . split ( '=' ) . slice ( - 1 ) [ 0 ] %} < li…" at bounding box center [134, 129] width 111 height 120
drag, startPoint x: 167, startPoint y: 100, endPoint x: 164, endPoint y: 100, distance: 2.7
click at [164, 100] on div "{% set page_number = $ currentUrl . split ( '=' ) . slice ( - 1 ) [ 0 ] %} < li…" at bounding box center [134, 129] width 111 height 120
paste textarea "{{ }}"><span class="v-btn__overlay"></span><span cl"
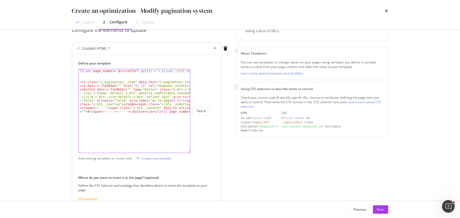
click at [131, 104] on div "{% set page_number = $ currentUrl . split ( '=' ) . slice ( - 1 ) [ 0 ] %} < li…" at bounding box center [134, 129] width 111 height 120
click at [173, 111] on div "{% set page_number = $ currentUrl . split ( '=' ) . slice ( - 1 ) [ 0 ] %} < li…" at bounding box center [134, 118] width 111 height 98
click at [143, 111] on div "{% set page_number = $ currentUrl . split ( '=' ) . slice ( - 1 ) [ 0 ] %} < li…" at bounding box center [134, 118] width 111 height 98
click at [166, 100] on div "{% set page_number = $ currentUrl . split ( '=' ) . slice ( - 1 ) [ 0 ] %} < li…" at bounding box center [134, 118] width 111 height 98
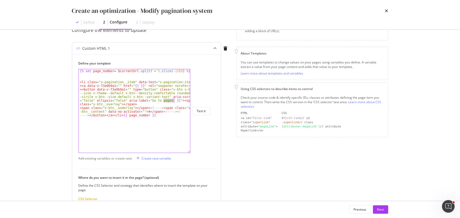
drag, startPoint x: 163, startPoint y: 101, endPoint x: 173, endPoint y: 100, distance: 10.0
click at [173, 100] on div "{% set page_number = $ currentUrl . split ( '=' ) . slice ( - 1 ) [ 0 ] %} < li…" at bounding box center [134, 118] width 111 height 98
click at [144, 112] on div "{% set page_number = $ currentUrl . split ( '=' ) . slice ( - 1 ) [ 0 ] %} < li…" at bounding box center [134, 118] width 111 height 98
paste textarea "{{ }}"
click at [142, 111] on div "{% set page_number = $ currentUrl . split ( '=' ) . slice ( - 1 ) [ 0 ] %} < li…" at bounding box center [134, 118] width 111 height 98
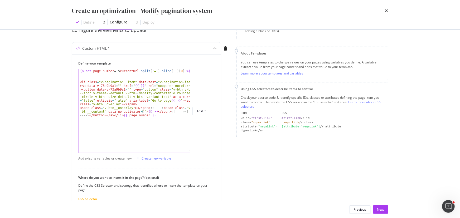
scroll to position [29, 0]
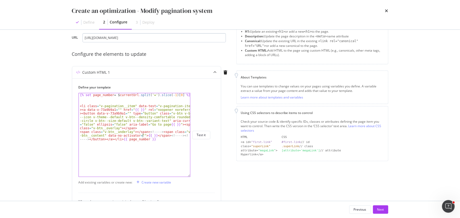
type textarea "<span class="v-btn__underlay"></span><!----><span class="v-btn__content" data-n…"
click at [171, 37] on input "https://www.santevet.com/categories/actualite-1?page=5" at bounding box center [153, 37] width 143 height 9
click at [113, 100] on div "{% set page_number = $ currentUrl . split ( '=' ) . slice ( - 1 ) [ 0 ] %} < li…" at bounding box center [134, 142] width 111 height 98
drag, startPoint x: 130, startPoint y: 109, endPoint x: 138, endPoint y: 110, distance: 7.9
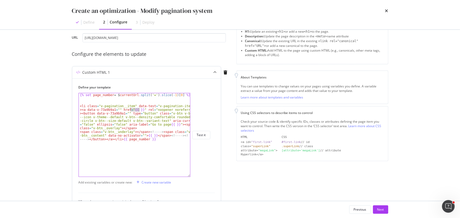
click at [138, 110] on div "{% set page_number = $ currentUrl . split ( '=' ) . slice ( - 1 ) [ 0 ] %} < li…" at bounding box center [134, 142] width 111 height 98
type textarea "<li class="v-pagination__item" data-test="v-pagination-item"><a data-v-73a9b9a1…"
click at [128, 100] on div "{% set page_number = $ currentUrl . split ( '=' ) . slice ( - 1 ) [ 0 ] %} < li…" at bounding box center [134, 142] width 111 height 98
paste textarea "{{ }}"
click at [84, 99] on div "{% set page_number = $ currentUrl . split ( '=' ) . slice ( - 1 ) [ 0 ] %} {{ }…" at bounding box center [134, 142] width 111 height 98
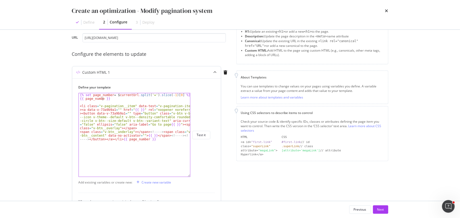
scroll to position [0, 2]
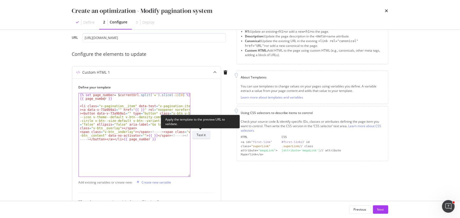
click at [202, 135] on div "Test it" at bounding box center [201, 135] width 9 height 4
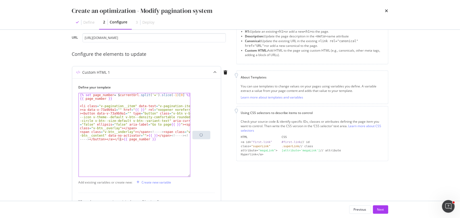
click at [119, 140] on div "{% set page_number = $ currentUrl . split ( '=' ) . slice ( - 1 ) [ 0 ] %} {{ p…" at bounding box center [134, 142] width 111 height 98
type textarea "{{ page_number }}"
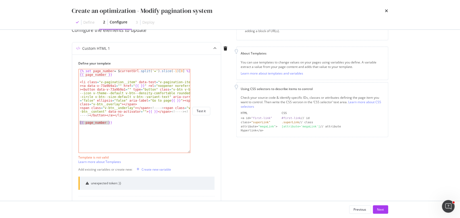
drag, startPoint x: 116, startPoint y: 124, endPoint x: 70, endPoint y: 123, distance: 45.8
click at [70, 123] on div "Preview your optimization (optional) This URL will be used to test the CSS Sele…" at bounding box center [229, 115] width 337 height 171
click at [150, 72] on div "{% set page_number = $ currentUrl . split ( '=' ) . slice ( - 1 ) [ 0 ] %} {{ p…" at bounding box center [134, 114] width 111 height 91
drag, startPoint x: 101, startPoint y: 71, endPoint x: 110, endPoint y: 70, distance: 9.8
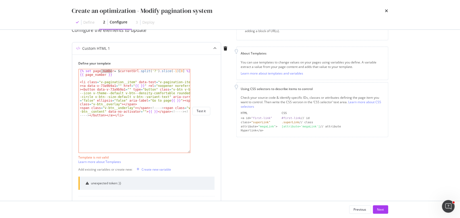
click at [110, 70] on div "{% set page_number = $ currentUrl . split ( '?' ) . slice ( - 1 ) [ 0 ] %} {{ p…" at bounding box center [134, 114] width 111 height 91
click at [99, 75] on div "{% set page_query = $ currentUrl . split ( '?' ) . slice ( - 1 ) [ 0 ] %} {{ pa…" at bounding box center [134, 114] width 111 height 91
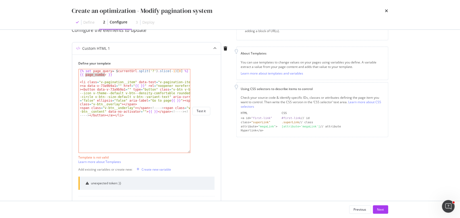
click at [99, 75] on div "{% set page_query = $ currentUrl . split ( '?' ) . slice ( - 1 ) [ 0 ] %} {{ pa…" at bounding box center [134, 114] width 111 height 91
click at [95, 75] on div "{% set page_query = $ currentUrl . split ( '?' ) . slice ( - 1 ) [ 0 ] %} {{ pa…" at bounding box center [134, 110] width 111 height 83
drag, startPoint x: 94, startPoint y: 77, endPoint x: 100, endPoint y: 76, distance: 5.8
click at [100, 76] on div "{% set page_query = $ currentUrl . split ( '?' ) . slice ( - 1 ) [ 0 ] %} {{ pa…" at bounding box center [134, 114] width 111 height 91
click at [102, 73] on div "{% set page_query = $ currentUrl . split ( '?' ) . slice ( - 1 ) [ 0 ] %} {{ pa…" at bounding box center [134, 110] width 111 height 83
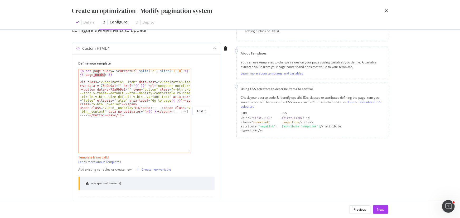
drag, startPoint x: 94, startPoint y: 75, endPoint x: 103, endPoint y: 74, distance: 9.3
click at [103, 74] on div "{% set page_query = $ currentUrl . split ( '?' ) . slice ( - 1 ) [ 0 ] %} {{ pa…" at bounding box center [134, 114] width 111 height 91
click at [172, 72] on div "{% set page_query = $ currentUrl . split ( '?' ) . slice ( - 1 ) [ 0 ] %} {{ pa…" at bounding box center [134, 114] width 111 height 91
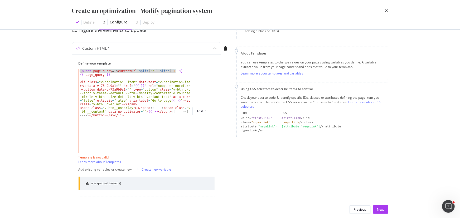
drag, startPoint x: 178, startPoint y: 71, endPoint x: 88, endPoint y: 66, distance: 89.7
click at [88, 66] on div "Define your template {% set page_query = $currentUrl.split('?').slice(-1) %} {%…" at bounding box center [144, 107] width 132 height 92
type textarea "{% set page_query = $currentUrl.split('?').slice(-1) %}"
click at [180, 71] on div "{% set page_query = $ currentUrl . split ( '?' ) . slice ( - 1 ) %} {{ page_que…" at bounding box center [134, 110] width 111 height 83
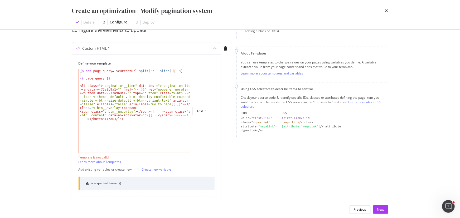
scroll to position [0, 0]
paste textarea "{% set page_query = $currentUrl.split('?').slice(-1) %}"
click at [166, 74] on div "{% set page_query = $ currentUrl . split ( '?' ) . slice ( - 1 ) %} {% set page…" at bounding box center [134, 114] width 111 height 91
click at [107, 75] on div "{% set page_query = $ currentUrl . split ( '?' ) . slice ( - 1 ) %} {% set page…" at bounding box center [134, 114] width 111 height 91
drag, startPoint x: 100, startPoint y: 74, endPoint x: 108, endPoint y: 74, distance: 7.6
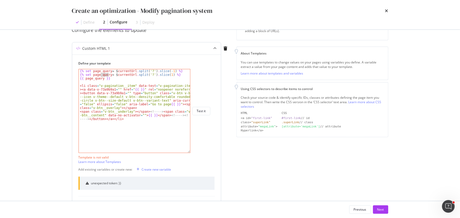
click at [108, 74] on div "{% set page_query = $ currentUrl . split ( '?' ) . slice ( - 1 ) %} {% set page…" at bounding box center [134, 114] width 111 height 91
drag, startPoint x: 112, startPoint y: 79, endPoint x: 78, endPoint y: 77, distance: 33.5
click at [78, 77] on div "{% set page_url = $currentUrl.split('?').slice(1) %} {% set page_query = $ curr…" at bounding box center [134, 111] width 112 height 84
type textarea "{{ page_query }}"
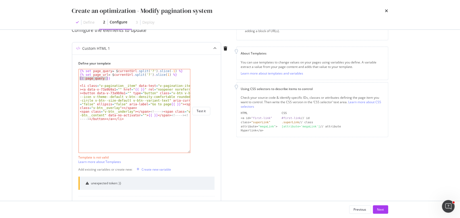
click at [115, 78] on div "{% set page_query = $ currentUrl . split ( '?' ) . slice ( - 1 ) %} {% set page…" at bounding box center [134, 110] width 111 height 83
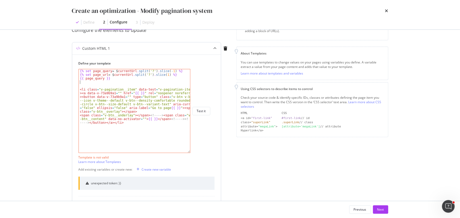
paste textarea "{{ page_query }}"
click at [93, 83] on div "{% set page_query = $ currentUrl . split ( '?' ) . slice ( - 1 ) %} {% set page…" at bounding box center [134, 114] width 111 height 91
click at [95, 82] on div "{% set page_query = $ currentUrl . split ( '?' ) . slice ( - 1 ) %} {% set page…" at bounding box center [134, 114] width 111 height 91
click at [95, 82] on div "{% set page_query = $ currentUrl . split ( '?' ) . slice ( - 1 ) %} {% set page…" at bounding box center [134, 110] width 111 height 83
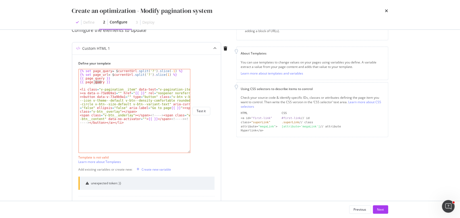
drag, startPoint x: 94, startPoint y: 82, endPoint x: 101, endPoint y: 82, distance: 6.9
click at [101, 82] on div "{% set page_query = $ currentUrl . split ( '?' ) . slice ( - 1 ) %} {% set page…" at bounding box center [134, 114] width 111 height 91
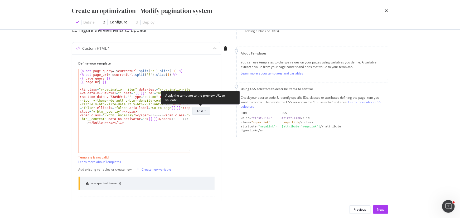
click at [202, 113] on div "Test it" at bounding box center [201, 111] width 9 height 4
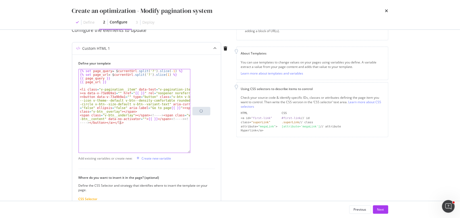
click at [130, 124] on div "{% set page_query = $ currentUrl . split ( '?' ) . slice ( - 1 ) %} {% set page…" at bounding box center [134, 114] width 111 height 91
drag, startPoint x: 131, startPoint y: 93, endPoint x: 139, endPoint y: 94, distance: 8.2
click at [139, 94] on div "{% set page_query = $ currentUrl . split ( '?' ) . slice ( - 1 ) %} {% set page…" at bounding box center [134, 114] width 111 height 91
drag, startPoint x: 165, startPoint y: 108, endPoint x: 172, endPoint y: 109, distance: 7.1
click at [172, 109] on div "{% set page_query = $ currentUrl . split ( '?' ) . slice ( - 1 ) %} {% set page…" at bounding box center [134, 114] width 111 height 91
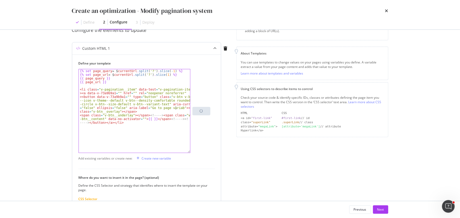
scroll to position [0, 51]
click at [173, 109] on div "{% set page_query = $ currentUrl . split ( '?' ) . slice ( - 1 ) %} {% set page…" at bounding box center [134, 114] width 111 height 91
click at [172, 109] on div "{% set page_query = $ currentUrl . split ( '?' ) . slice ( - 1 ) %} {% set page…" at bounding box center [134, 114] width 111 height 91
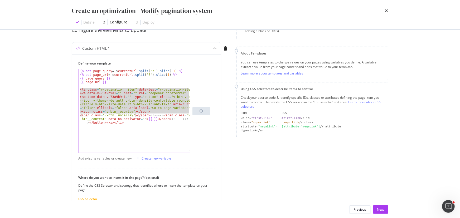
click at [172, 108] on div "{% set page_query = $ currentUrl . split ( '?' ) . slice ( - 1 ) %} {% set page…" at bounding box center [134, 110] width 111 height 83
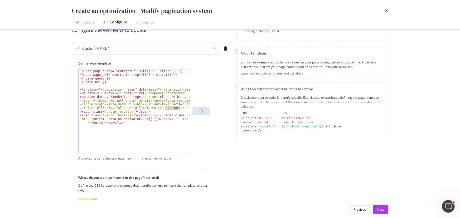
drag, startPoint x: 166, startPoint y: 108, endPoint x: 179, endPoint y: 108, distance: 12.9
click at [179, 108] on div "{% set page_query = $ currentUrl . split ( '?' ) . slice ( - 1 ) %} {% set page…" at bounding box center [134, 114] width 111 height 91
drag, startPoint x: 164, startPoint y: 108, endPoint x: 173, endPoint y: 109, distance: 9.2
click at [173, 109] on div "{% set page_query = $ currentUrl . split ( '?' ) . slice ( - 1 ) %} {% set page…" at bounding box center [134, 114] width 111 height 91
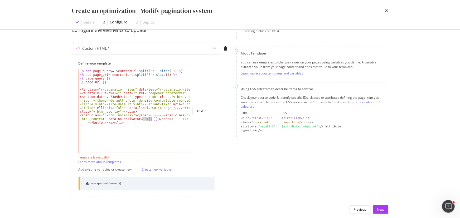
drag, startPoint x: 142, startPoint y: 118, endPoint x: 150, endPoint y: 118, distance: 7.9
click at [150, 118] on div "{% set page_query = $ currentUrl . split ( '?' ) . slice ( - 1 ) %} {% set page…" at bounding box center [134, 114] width 111 height 91
paste textarea "/////"
click at [129, 92] on div "{% set page_query = $ currentUrl . split ( '?' ) . slice ( - 1 ) %} {% set page…" at bounding box center [134, 114] width 111 height 91
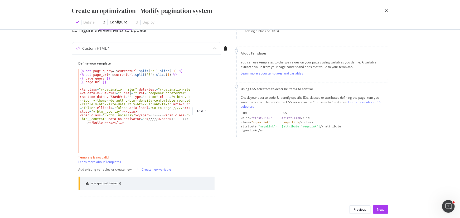
paste textarea "/////"
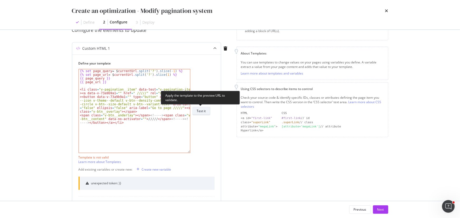
click at [201, 108] on div "Test it" at bounding box center [201, 110] width 9 height 7
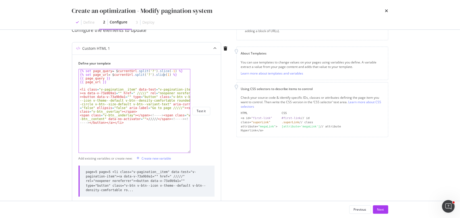
scroll to position [0, 7]
click at [161, 74] on div "{% set page_query = $ currentUrl . split ( '?' ) . slice ( - 1 ) %} {% set page…" at bounding box center [134, 114] width 111 height 91
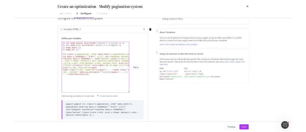
scroll to position [0, 7]
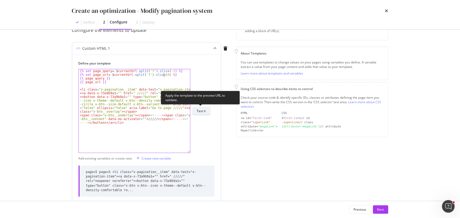
click at [204, 112] on div "Test it" at bounding box center [201, 111] width 9 height 4
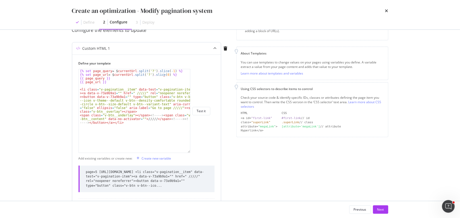
click at [180, 172] on div "page=5 https://www.santevet.com/categories/actualite-1,page=5 <li class="v-pagi…" at bounding box center [147, 179] width 122 height 18
drag, startPoint x: 98, startPoint y: 172, endPoint x: 191, endPoint y: 172, distance: 93.2
click at [191, 172] on div "page=5 https://www.santevet.com/categories/actualite-1,page=5 <li class="v-pagi…" at bounding box center [147, 179] width 122 height 18
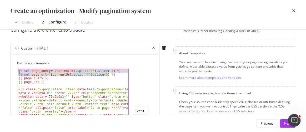
drag, startPoint x: 111, startPoint y: 75, endPoint x: 17, endPoint y: 67, distance: 94.1
click at [17, 67] on div "Define your template {% set page_url = $currentUrl.split('?').slice(0) %} {% se…" at bounding box center [83, 107] width 132 height 92
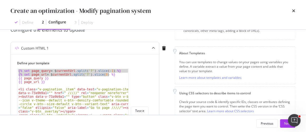
click at [66, 78] on div "{% set page_query = $ currentUrl . split ( '?' ) . slice ( - 1 ) %} {% set page…" at bounding box center [73, 114] width 112 height 91
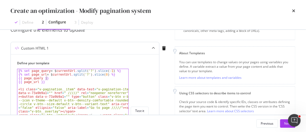
scroll to position [0, 2]
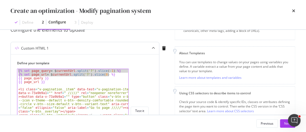
drag, startPoint x: 111, startPoint y: 75, endPoint x: 11, endPoint y: 70, distance: 100.7
type textarea "{% set page_query = $currentUrl.split('?').slice(-1) %} {% set page_url = $curr…"
paste textarea "Cursor at row 1"
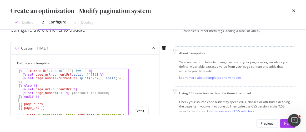
scroll to position [0, 0]
click at [28, 70] on div "{% if currentUrl . indexOf ( '?' ) !== - 1 %} {% set page_url = currentUrl . sp…" at bounding box center [71, 114] width 108 height 91
click at [54, 75] on div "{% if $ currentUrl . indexOf ( '?' ) !== - 1 %} {% set page_url = currentUrl . …" at bounding box center [71, 114] width 108 height 91
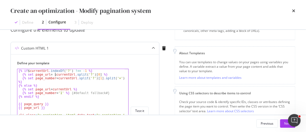
click at [58, 77] on div "{% if $ currentUrl . indexOf ( '?' ) !== - 1 %} {% set page_url = $ currentUrl …" at bounding box center [71, 114] width 108 height 91
click at [53, 88] on div "{% if $ currentUrl . indexOf ( '?' ) !== - 1 %} {% set page_url = $ currentUrl …" at bounding box center [71, 114] width 108 height 91
click at [37, 103] on div "{% if $ currentUrl . indexOf ( '?' ) !== - 1 %} {% set page_url = $ currentUrl …" at bounding box center [71, 114] width 108 height 91
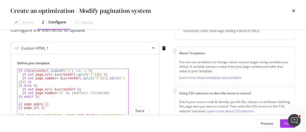
scroll to position [0, 2]
click at [37, 103] on div "{% if $ currentUrl . indexOf ( '?' ) !== - 1 %} {% set page_url = $ currentUrl …" at bounding box center [71, 114] width 108 height 91
click at [35, 103] on div "{% if $ currentUrl . indexOf ( '?' ) !== - 1 %} {% set page_url = $ currentUrl …" at bounding box center [70, 110] width 107 height 83
drag, startPoint x: 33, startPoint y: 104, endPoint x: 41, endPoint y: 104, distance: 7.6
click at [41, 104] on div "{% if $ currentUrl . indexOf ( '?' ) !== - 1 %} {% set page_url = $ currentUrl …" at bounding box center [71, 114] width 108 height 91
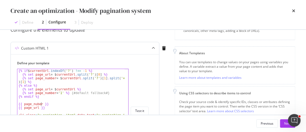
click at [38, 104] on div "{% if $ currentUrl . indexOf ( '?' ) !== - 1 %} {% set page_url = $ currentUrl …" at bounding box center [71, 114] width 108 height 91
click at [36, 104] on div "{% if $ currentUrl . indexOf ( '?' ) !== - 1 %} {% set page_url = $ currentUrl …" at bounding box center [71, 114] width 108 height 91
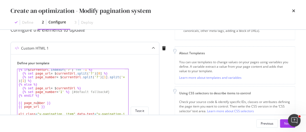
scroll to position [1, 0]
type textarea "{{ page_number }}"
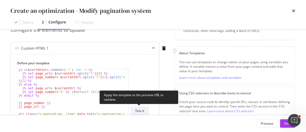
click at [143, 112] on div "Test it" at bounding box center [139, 111] width 9 height 4
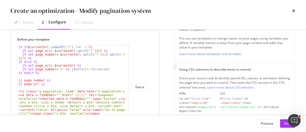
scroll to position [0, 0]
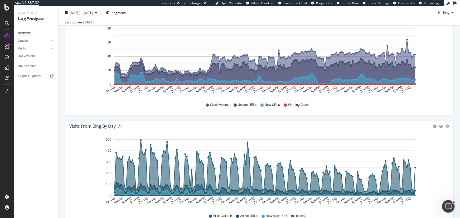
scroll to position [96, 0]
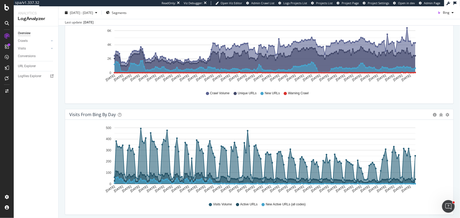
drag, startPoint x: 444, startPoint y: 9, endPoint x: 8, endPoint y: 151, distance: 458.6
click at [444, 9] on div "Bing" at bounding box center [445, 13] width 20 height 8
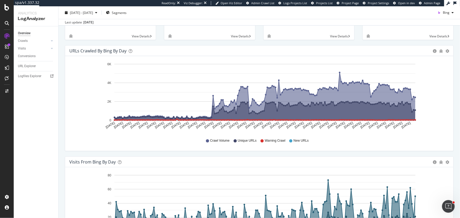
scroll to position [48, 0]
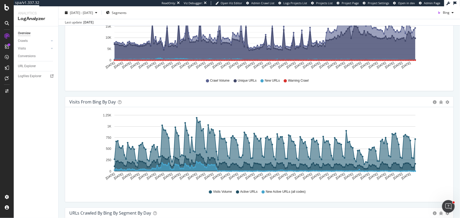
scroll to position [96, 0]
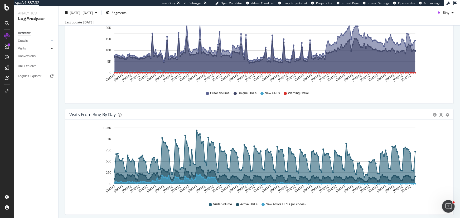
click at [54, 49] on div at bounding box center [51, 48] width 5 height 5
click at [35, 57] on div "Daily Distribution" at bounding box center [32, 56] width 24 height 6
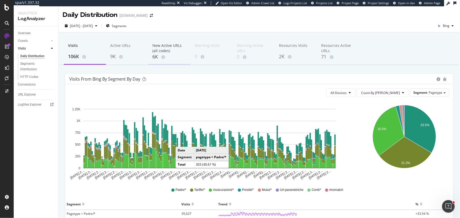
click at [155, 55] on div "6K" at bounding box center [169, 56] width 34 height 7
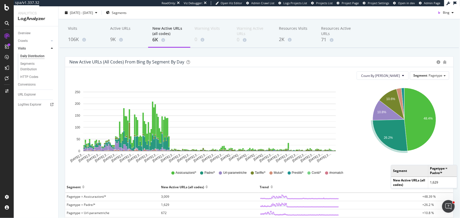
scroll to position [24, 0]
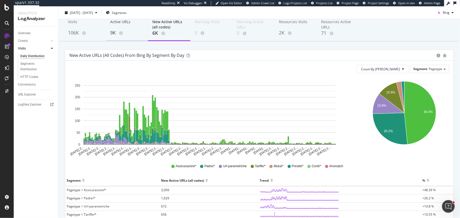
click at [125, 31] on div "9K" at bounding box center [127, 32] width 34 height 7
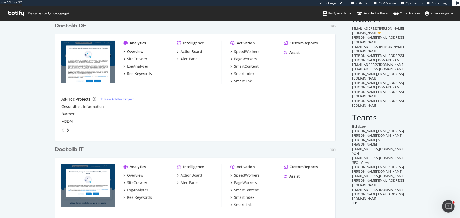
scroll to position [214, 452]
